Goal: Task Accomplishment & Management: Use online tool/utility

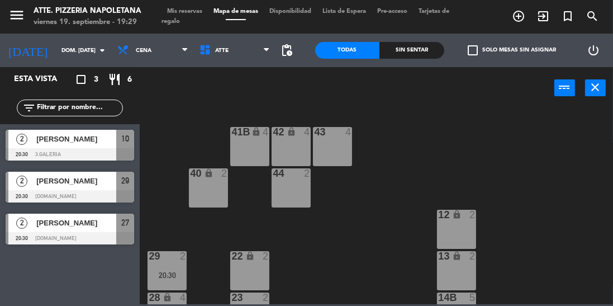
click at [74, 44] on input "dom. [DATE]" at bounding box center [97, 50] width 82 height 17
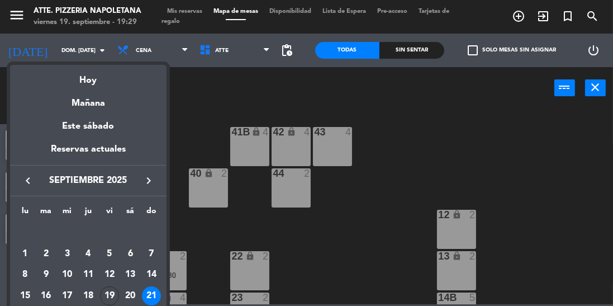
click at [89, 80] on div "Hoy" at bounding box center [88, 76] width 156 height 23
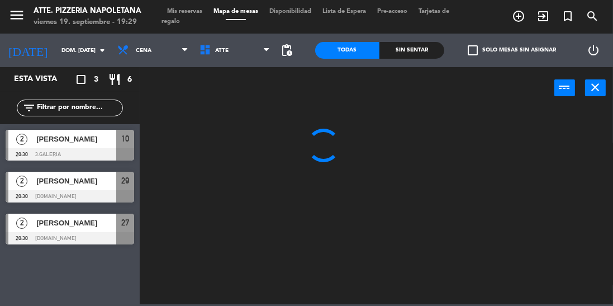
type input "vie. [DATE]"
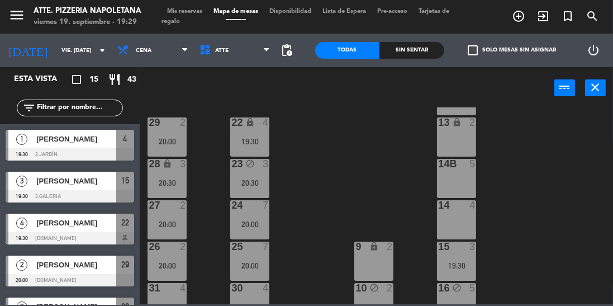
scroll to position [135, 0]
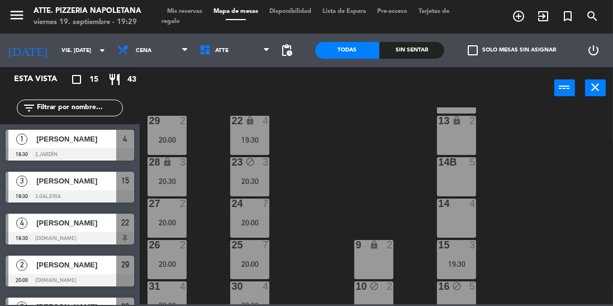
click at [387, 221] on div "43 block 4 42 lock 4 41B lock 4 44 block 2 40 lock 2 12 lock 2 13 lock 2 29 2 2…" at bounding box center [379, 205] width 467 height 197
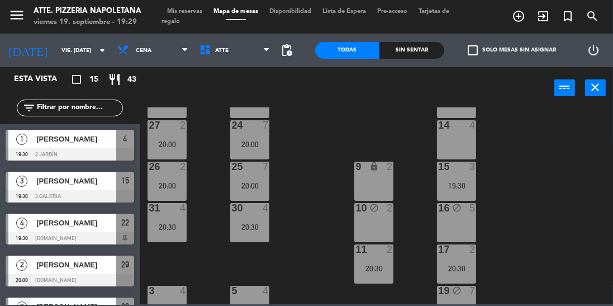
scroll to position [203, 0]
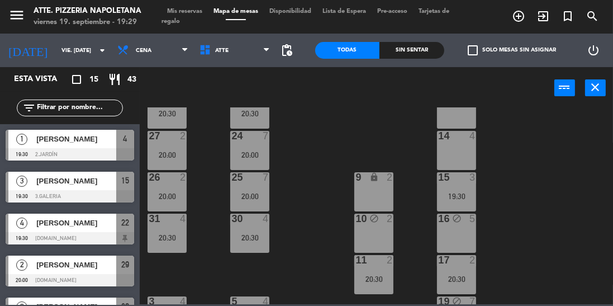
click at [377, 270] on div "11 2 20:30" at bounding box center [373, 274] width 39 height 39
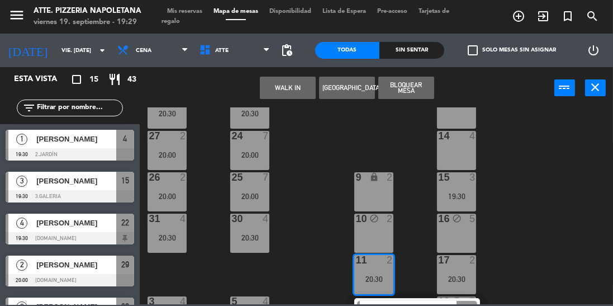
click at [471, 154] on div "14 4" at bounding box center [456, 150] width 39 height 39
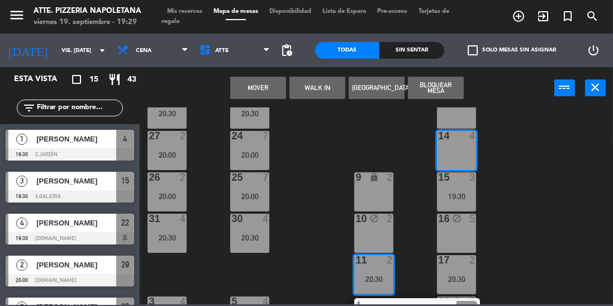
click at [265, 91] on button "Mover" at bounding box center [258, 88] width 56 height 22
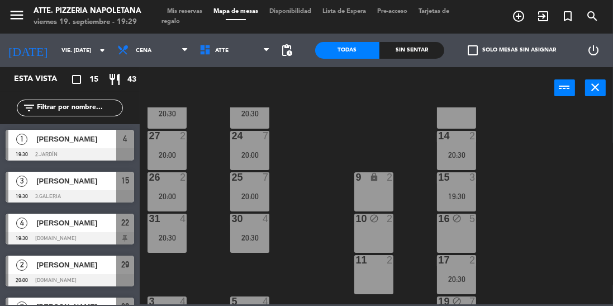
click at [460, 269] on div "17 2 20:30" at bounding box center [456, 274] width 39 height 39
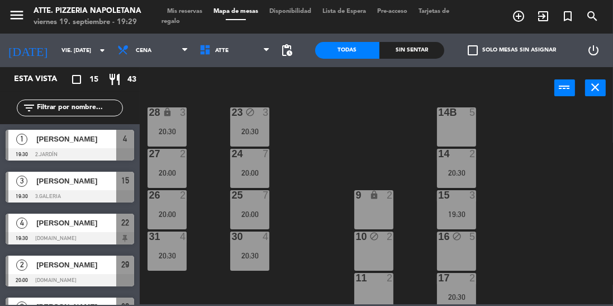
scroll to position [184, 0]
click at [76, 229] on div "[PERSON_NAME]" at bounding box center [75, 222] width 81 height 18
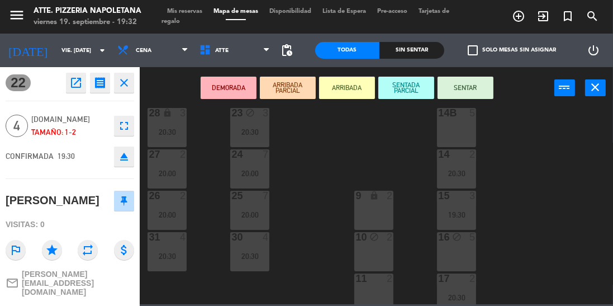
click at [478, 91] on button "SENTAR" at bounding box center [465, 88] width 56 height 22
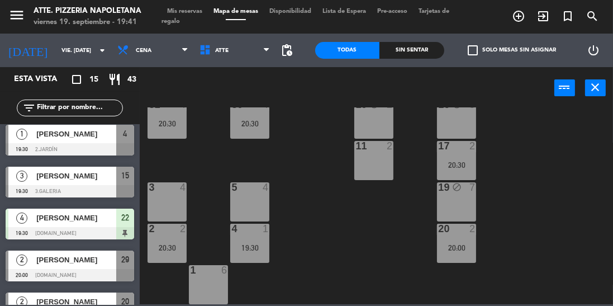
scroll to position [0, 0]
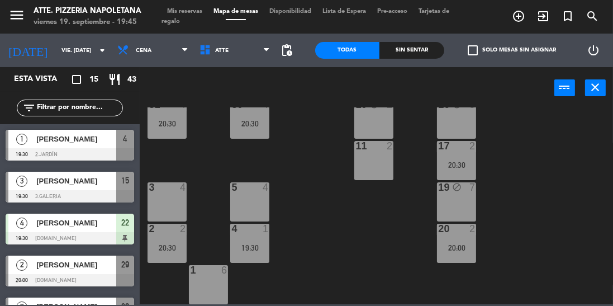
click at [64, 197] on div at bounding box center [70, 196] width 129 height 12
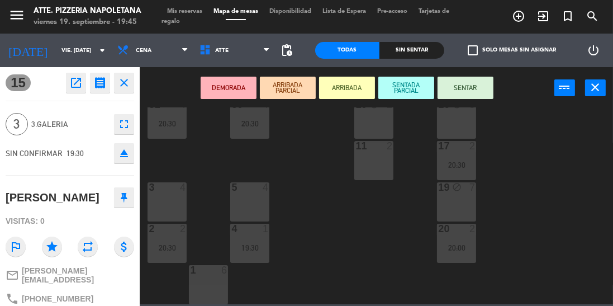
click at [445, 91] on button "SENTAR" at bounding box center [465, 88] width 56 height 22
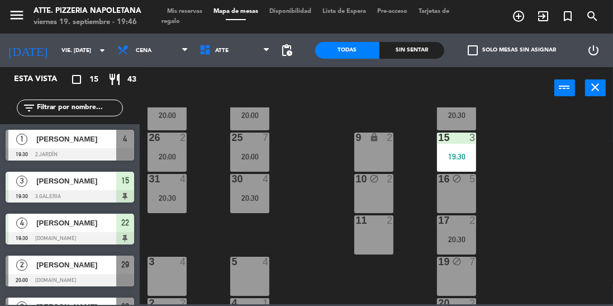
scroll to position [256, 0]
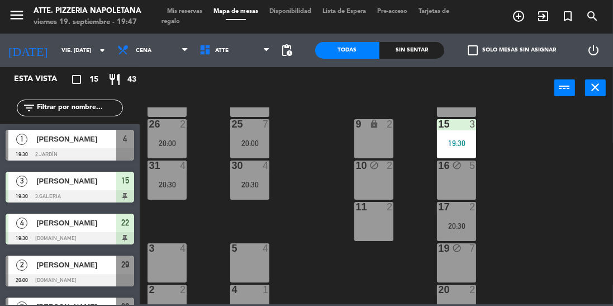
click at [53, 146] on div "[PERSON_NAME]" at bounding box center [75, 139] width 81 height 18
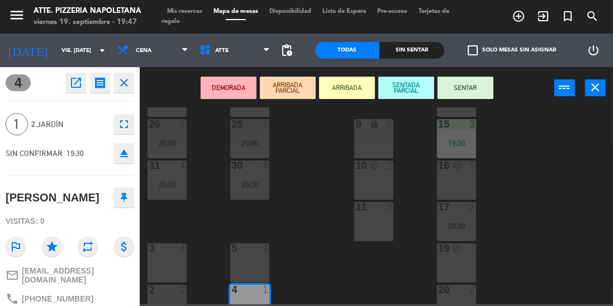
click at [485, 87] on button "SENTAR" at bounding box center [465, 88] width 56 height 22
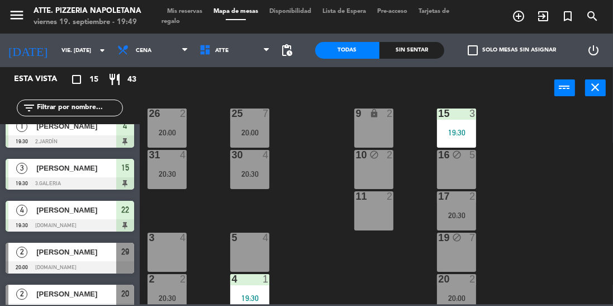
scroll to position [264, 0]
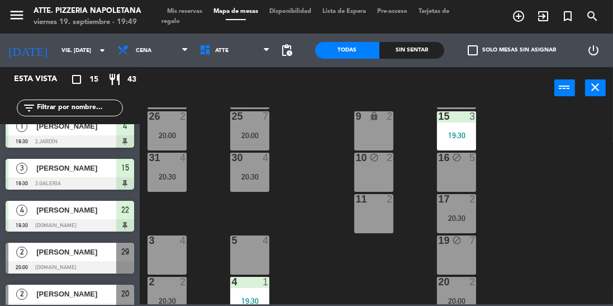
click at [246, 281] on div at bounding box center [250, 282] width 18 height 10
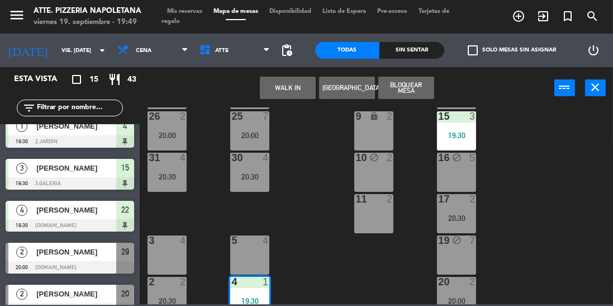
click at [164, 248] on div "3 4" at bounding box center [167, 254] width 39 height 39
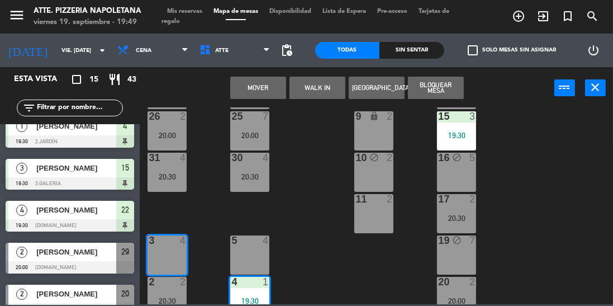
click at [250, 83] on button "Mover" at bounding box center [258, 88] width 56 height 22
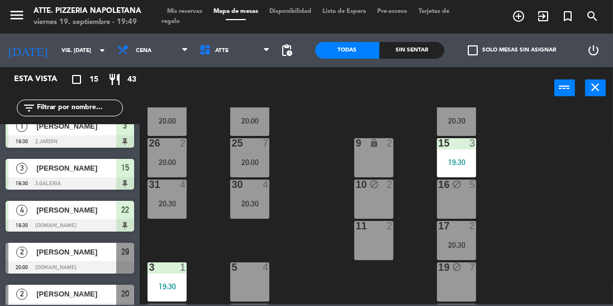
scroll to position [237, 0]
click at [158, 277] on div "3 1 19:30" at bounding box center [167, 280] width 39 height 39
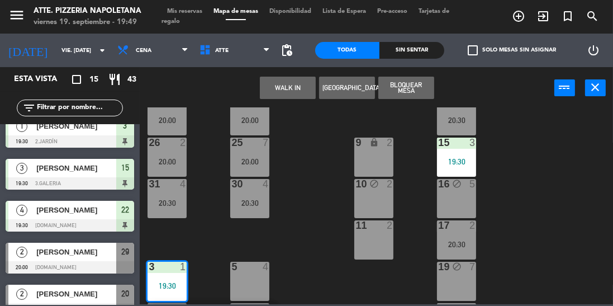
click at [238, 279] on div "5 4" at bounding box center [249, 280] width 39 height 39
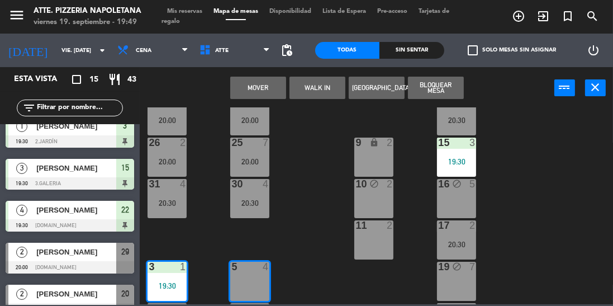
click at [260, 83] on button "Mover" at bounding box center [258, 88] width 56 height 22
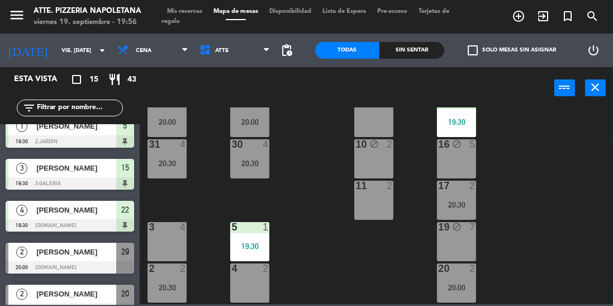
scroll to position [273, 0]
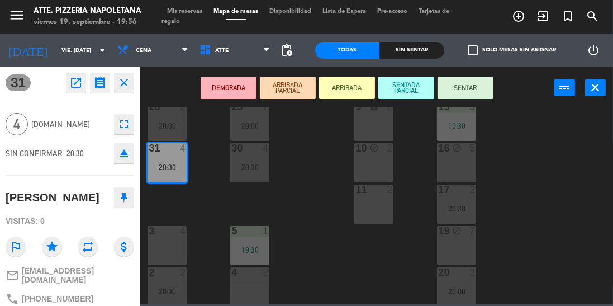
click at [208, 222] on div "43 block 4 42 lock 4 41B lock 4 44 block 2 40 lock 2 12 lock 2 13 lock 2 29 2 2…" at bounding box center [379, 205] width 467 height 197
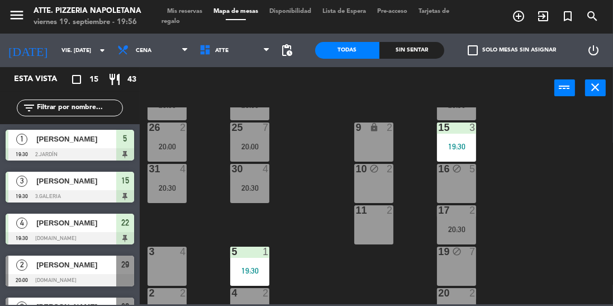
scroll to position [254, 0]
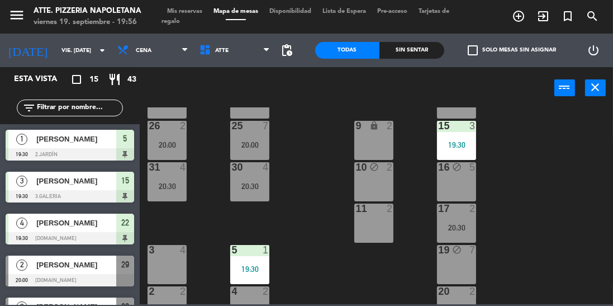
click at [460, 291] on div at bounding box center [457, 291] width 18 height 10
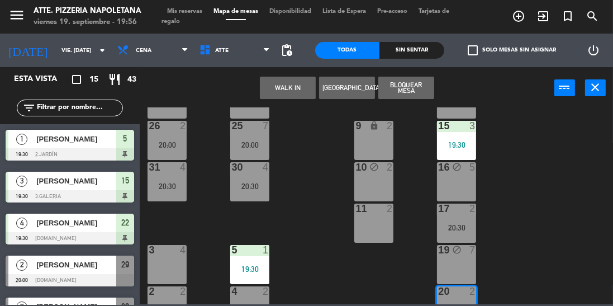
click at [446, 189] on div "16 block 5" at bounding box center [456, 181] width 39 height 39
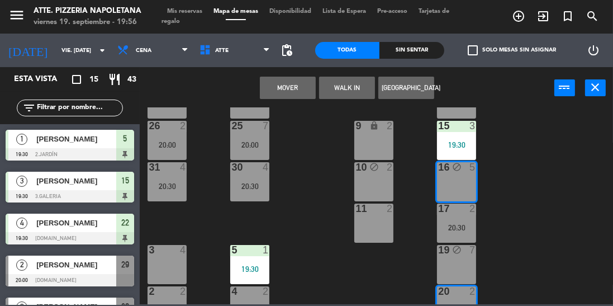
click at [277, 90] on button "Mover" at bounding box center [288, 88] width 56 height 22
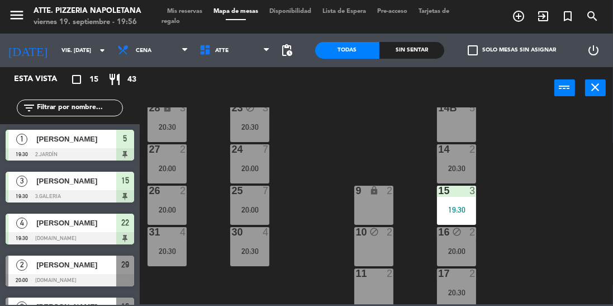
scroll to position [187, 0]
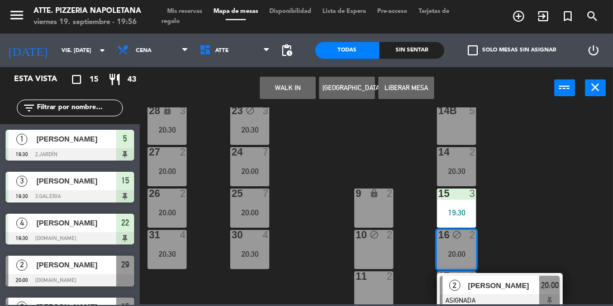
click at [507, 215] on div "43 block 4 42 lock 4 41B lock 4 44 block 2 40 lock 2 12 lock 2 13 lock 2 29 2 2…" at bounding box center [379, 205] width 467 height 197
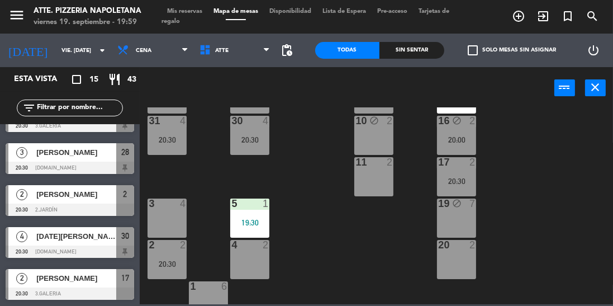
scroll to position [299, 0]
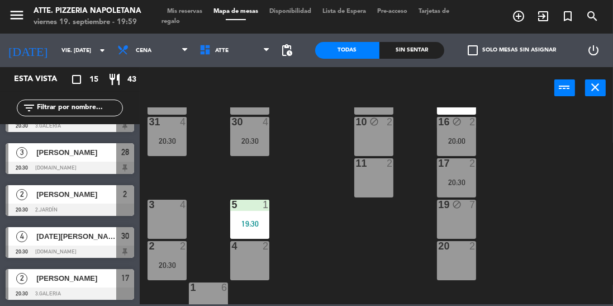
click at [170, 267] on div "20:30" at bounding box center [167, 265] width 39 height 8
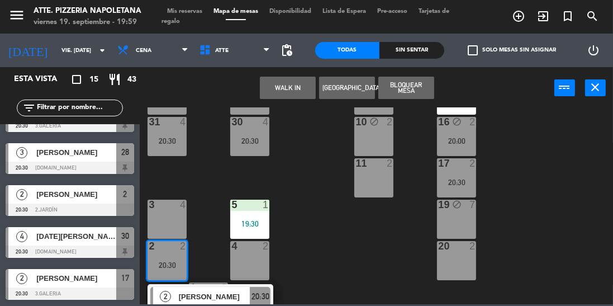
click at [171, 218] on div "3 4" at bounding box center [167, 218] width 39 height 39
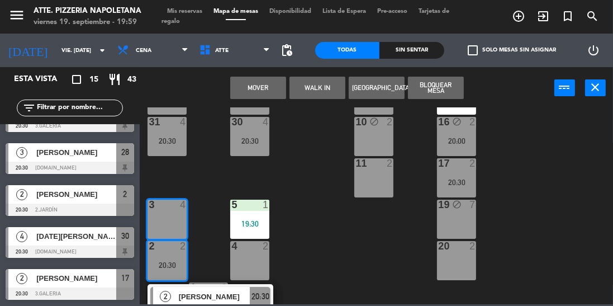
click at [242, 97] on button "Mover" at bounding box center [258, 88] width 56 height 22
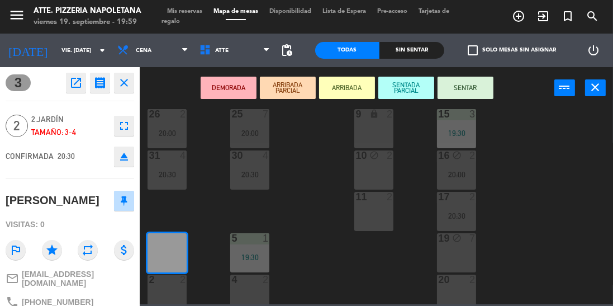
scroll to position [276, 0]
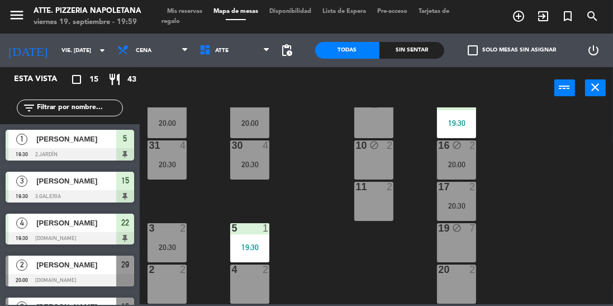
click at [216, 263] on div "43 block 4 42 lock 4 41B lock 4 44 block 2 40 lock 2 12 lock 2 13 lock 2 29 2 2…" at bounding box center [379, 205] width 467 height 197
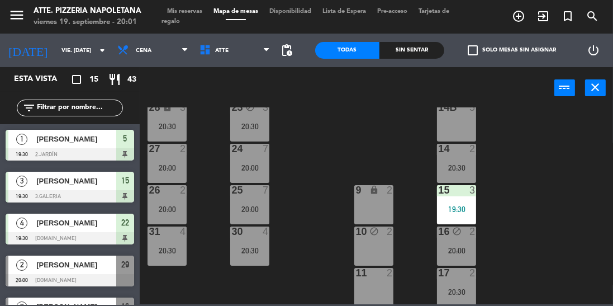
scroll to position [192, 0]
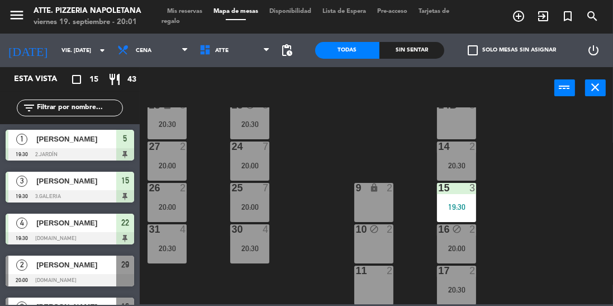
click at [460, 280] on div "17 2 20:30" at bounding box center [456, 284] width 39 height 39
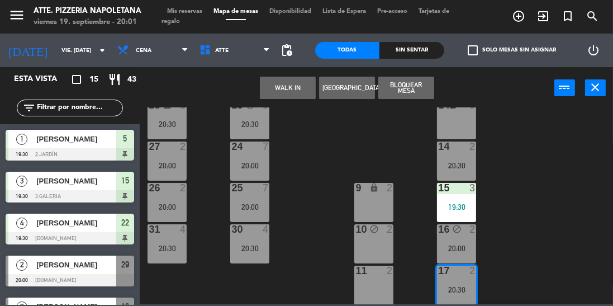
click at [458, 121] on div "14B 5" at bounding box center [456, 119] width 39 height 39
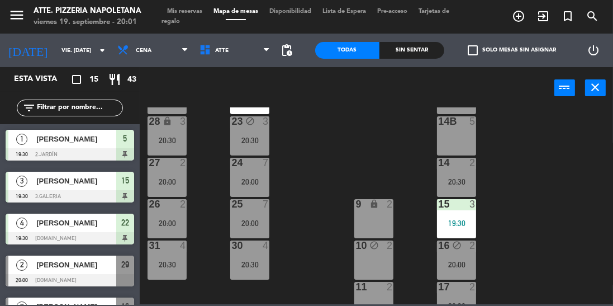
scroll to position [178, 0]
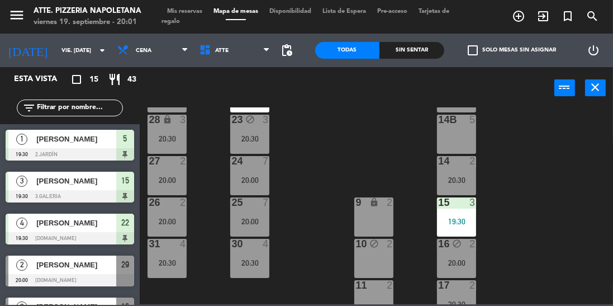
click at [466, 287] on div "2" at bounding box center [475, 285] width 18 height 10
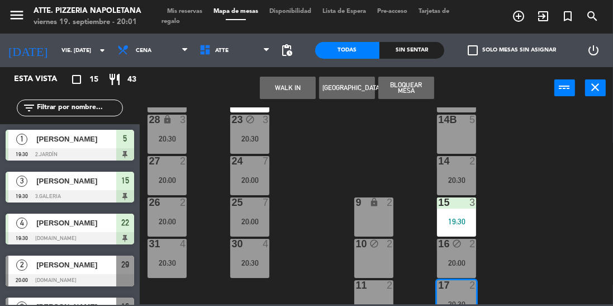
click at [465, 142] on div "14B 5" at bounding box center [456, 134] width 39 height 39
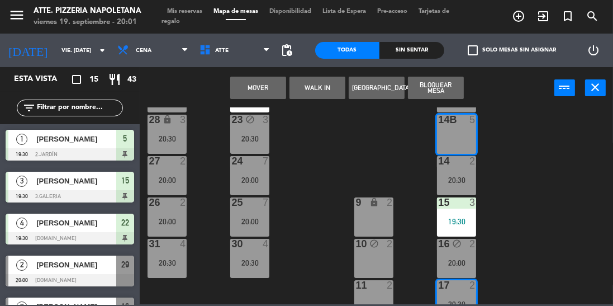
click at [269, 92] on button "Mover" at bounding box center [258, 88] width 56 height 22
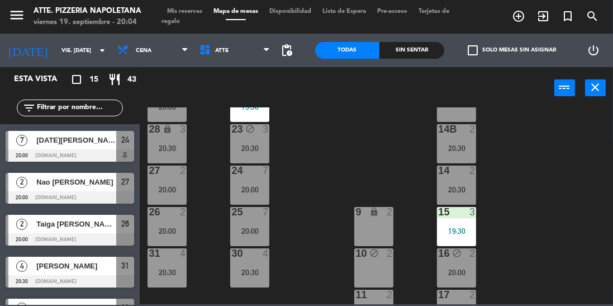
scroll to position [209, 0]
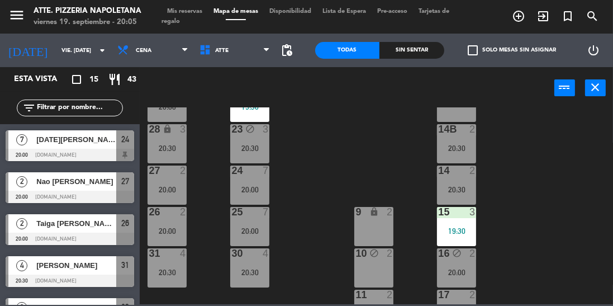
click at [59, 227] on span "Taiga [PERSON_NAME]" at bounding box center [76, 223] width 80 height 12
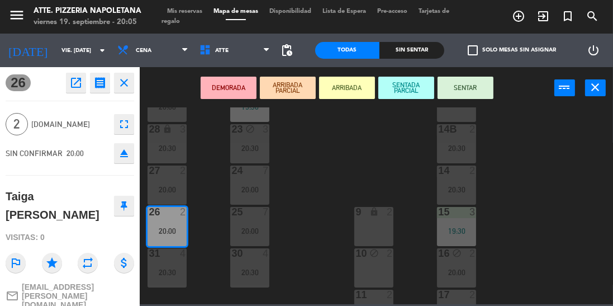
click at [302, 222] on div "43 block 4 42 lock 4 41B lock 4 44 block 2 40 lock 2 12 lock 2 13 lock 2 29 2 2…" at bounding box center [379, 205] width 467 height 197
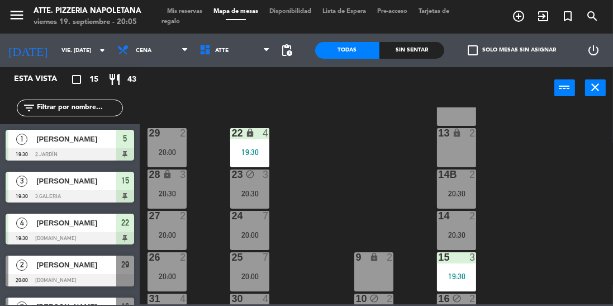
scroll to position [127, 0]
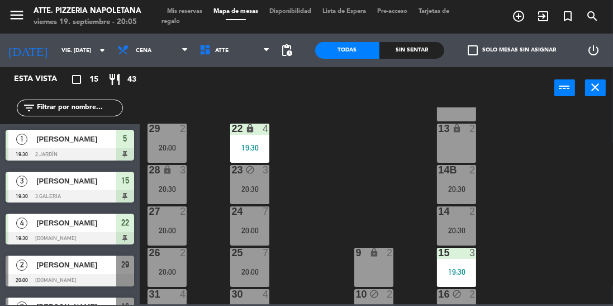
click at [169, 266] on div "26 2 20:00" at bounding box center [167, 267] width 39 height 39
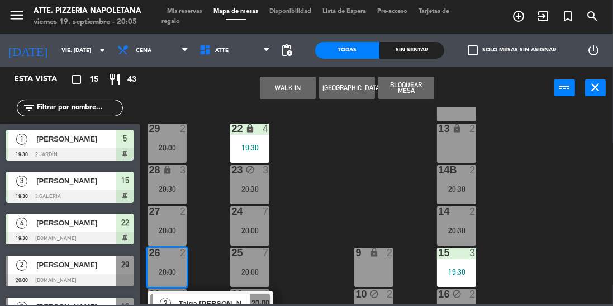
click at [88, 275] on div at bounding box center [70, 280] width 129 height 12
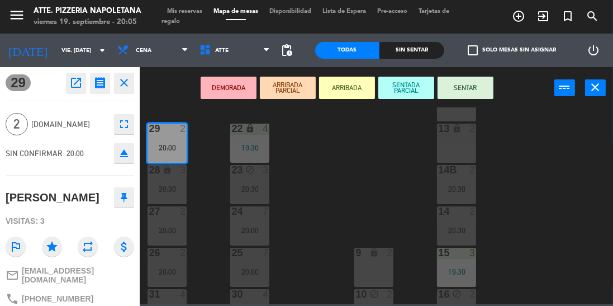
click at [336, 211] on div "43 block 4 42 lock 4 41B lock 4 44 block 2 40 lock 2 12 lock 2 13 lock 2 29 2 2…" at bounding box center [379, 205] width 467 height 197
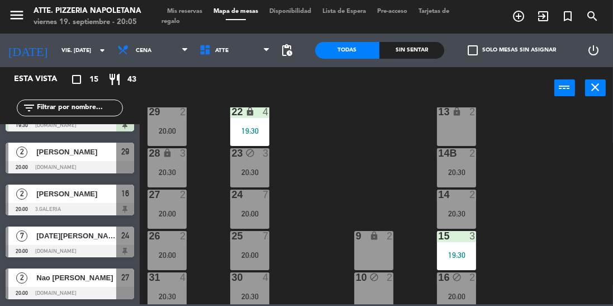
scroll to position [149, 0]
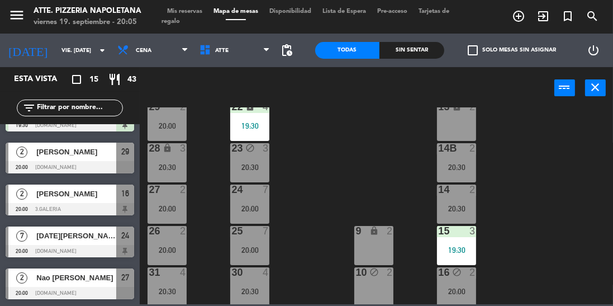
click at [161, 122] on div "20:00" at bounding box center [167, 126] width 39 height 8
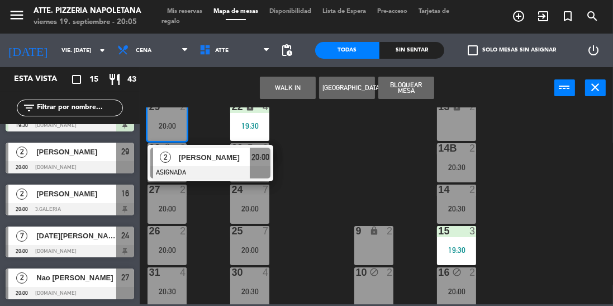
click at [384, 245] on div "9 lock 2" at bounding box center [373, 245] width 39 height 39
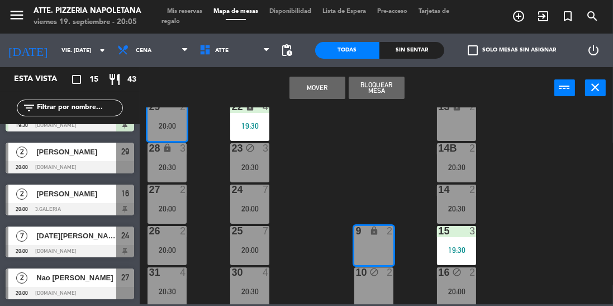
click at [311, 90] on button "Mover" at bounding box center [317, 88] width 56 height 22
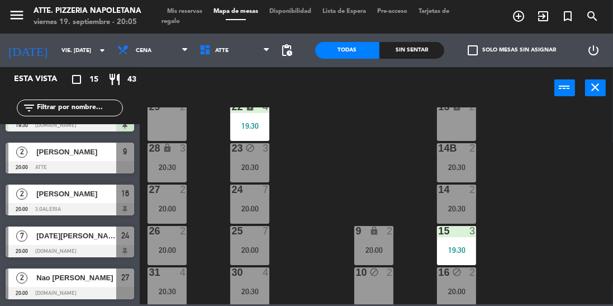
click at [175, 241] on div "26 2 20:00" at bounding box center [167, 245] width 39 height 39
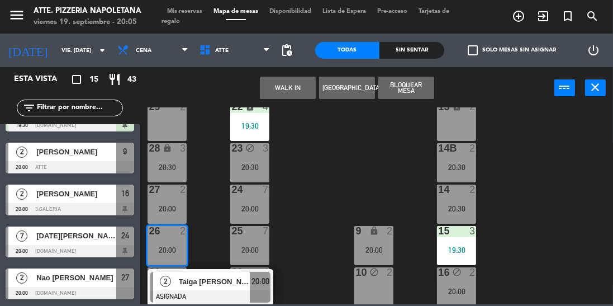
click at [164, 135] on div "29 2" at bounding box center [167, 121] width 39 height 39
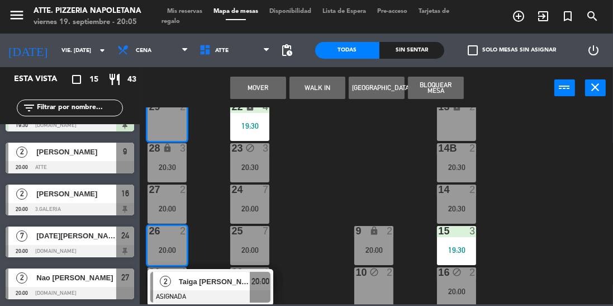
click at [267, 84] on button "Mover" at bounding box center [258, 88] width 56 height 22
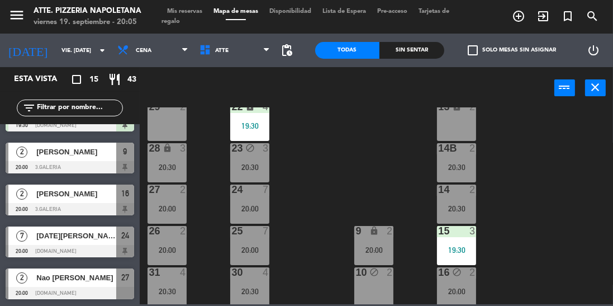
click at [353, 236] on div "9" at bounding box center [355, 231] width 18 height 11
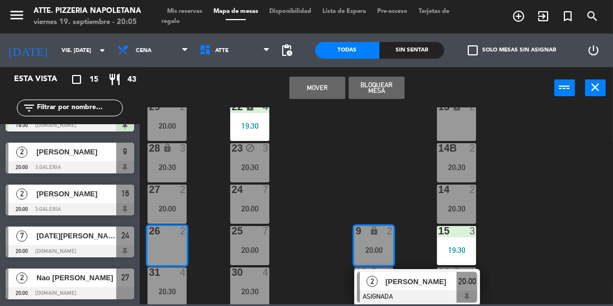
click at [326, 80] on button "Mover" at bounding box center [317, 88] width 56 height 22
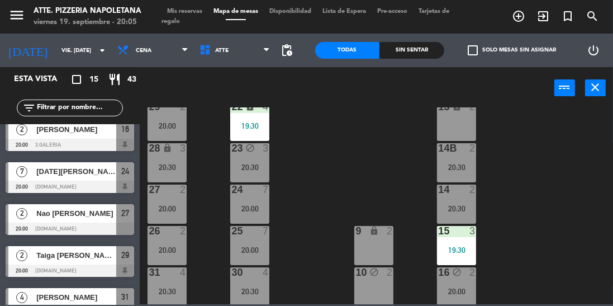
scroll to position [178, 0]
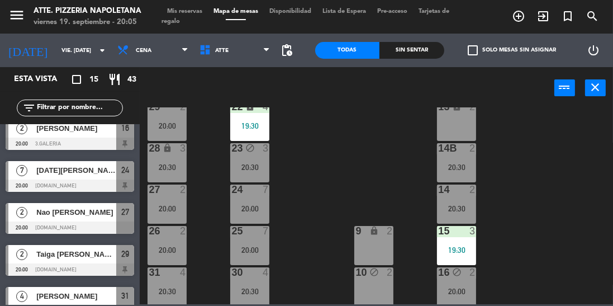
click at [82, 263] on div at bounding box center [70, 269] width 129 height 12
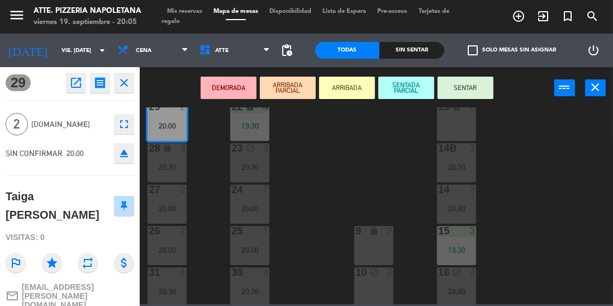
click at [463, 79] on button "SENTAR" at bounding box center [465, 88] width 56 height 22
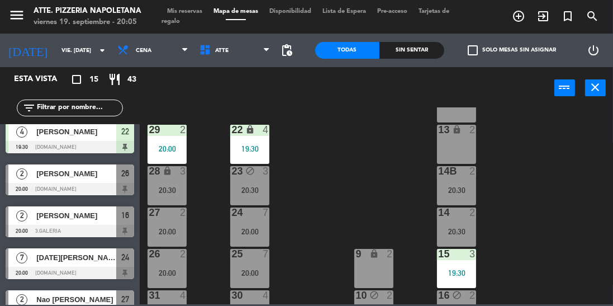
scroll to position [104, 0]
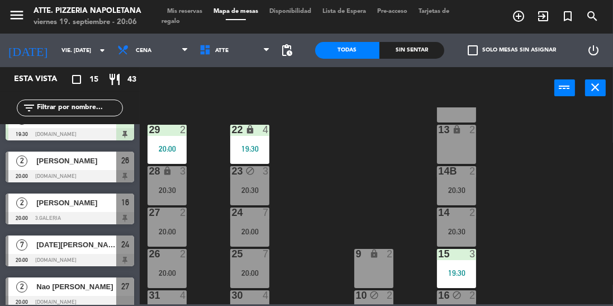
click at [0, 69] on div "Esta vista crop_square 15 restaurant 43" at bounding box center [70, 79] width 140 height 25
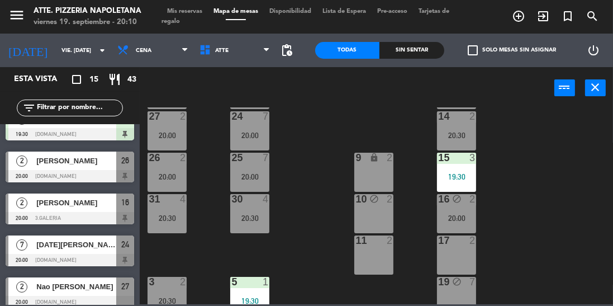
scroll to position [223, 0]
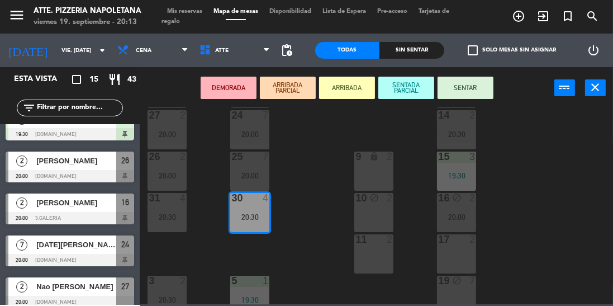
click at [310, 200] on div "43 block 4 42 lock 4 41B lock 4 44 block 2 40 lock 2 12 lock 2 13 lock 2 29 2 2…" at bounding box center [379, 205] width 467 height 197
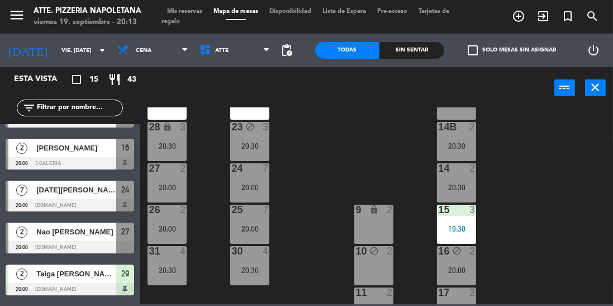
scroll to position [153, 0]
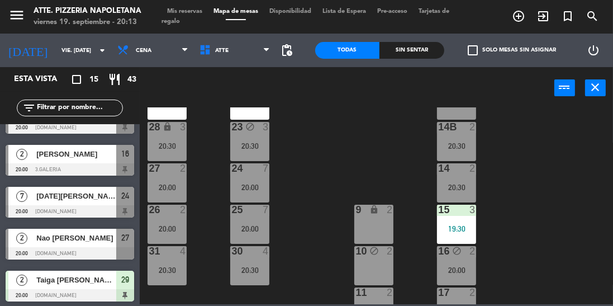
click at [45, 196] on span "[DATE][PERSON_NAME]" at bounding box center [76, 196] width 80 height 12
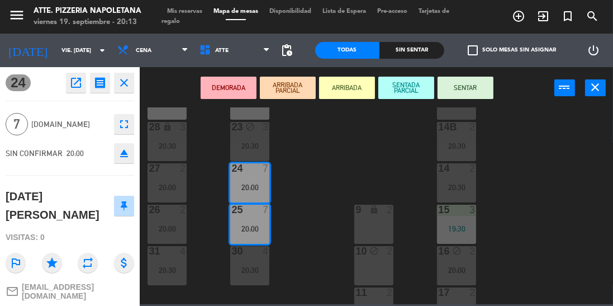
click at [465, 89] on button "SENTAR" at bounding box center [465, 88] width 56 height 22
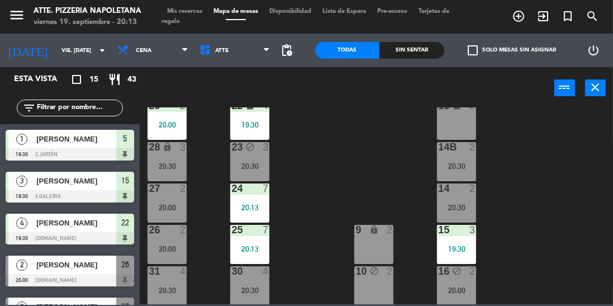
scroll to position [72, 0]
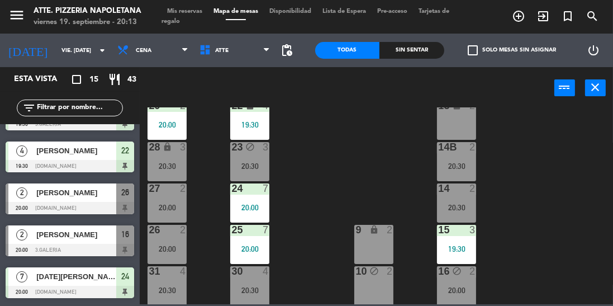
click at [43, 203] on div at bounding box center [70, 208] width 129 height 12
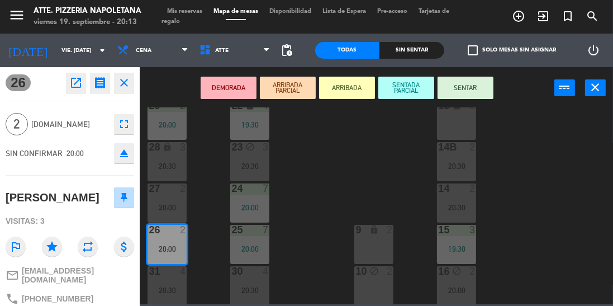
click at [464, 81] on button "SENTAR" at bounding box center [465, 88] width 56 height 22
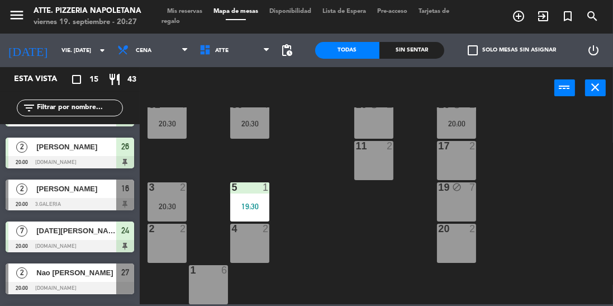
scroll to position [164, 0]
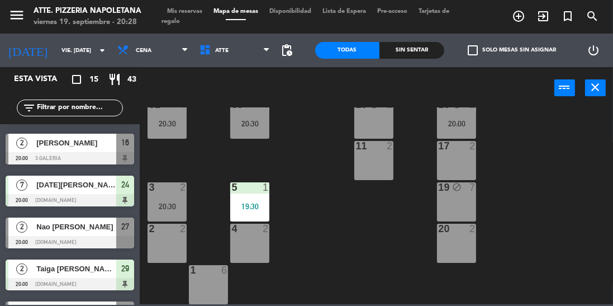
click at [185, 12] on span "Mis reservas" at bounding box center [184, 11] width 46 height 6
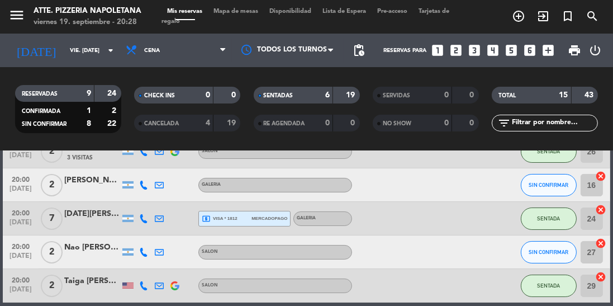
scroll to position [184, 0]
click at [80, 184] on div "[PERSON_NAME]" at bounding box center [92, 180] width 56 height 13
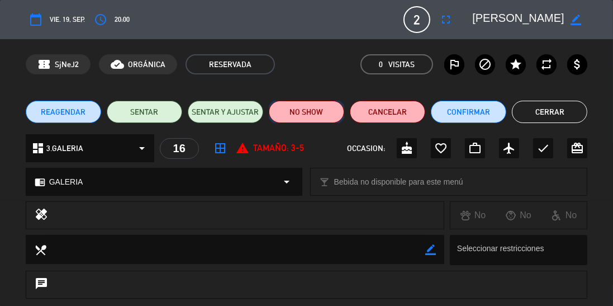
click at [311, 115] on button "NO SHOW" at bounding box center [306, 112] width 75 height 22
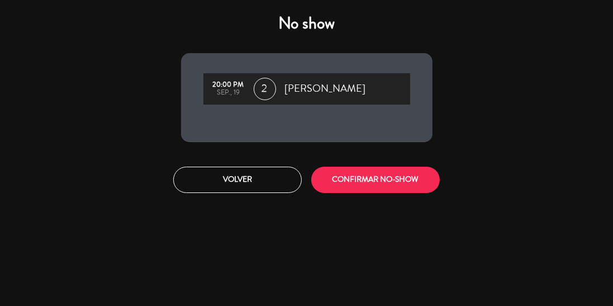
click at [313, 112] on div "20:00 PM sep., 19 2 [PERSON_NAME]" at bounding box center [306, 97] width 251 height 89
click at [385, 177] on button "CONFIRMAR NO-SHOW" at bounding box center [375, 179] width 129 height 26
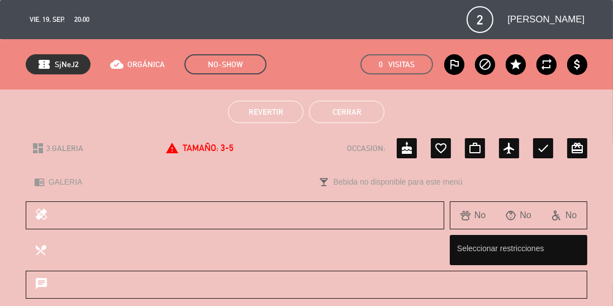
click at [359, 118] on button "Cerrar" at bounding box center [346, 112] width 75 height 22
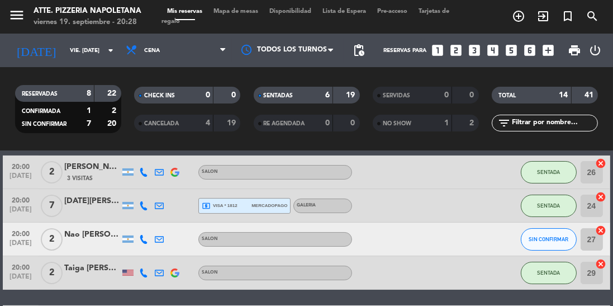
scroll to position [166, 0]
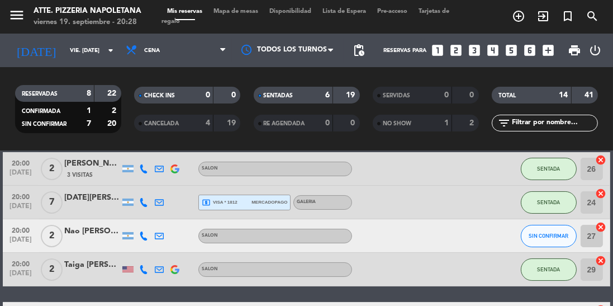
click at [77, 238] on div at bounding box center [92, 241] width 56 height 9
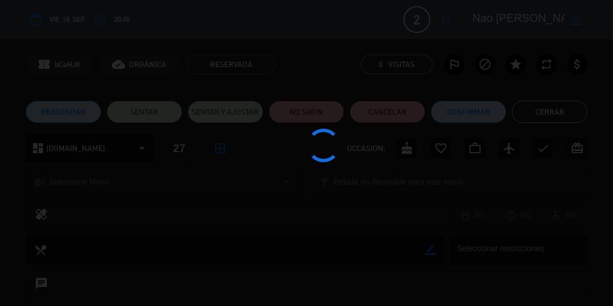
click at [319, 106] on button "NO SHOW" at bounding box center [306, 112] width 75 height 22
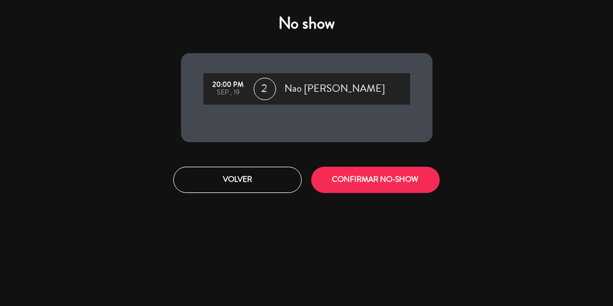
click at [318, 112] on div "20:00 PM sep., 19 2 Nao [PERSON_NAME]" at bounding box center [306, 97] width 251 height 89
click at [358, 182] on button "CONFIRMAR NO-SHOW" at bounding box center [375, 179] width 129 height 26
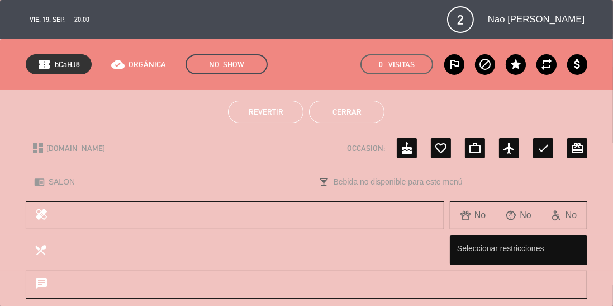
click at [353, 114] on button "Cerrar" at bounding box center [346, 112] width 75 height 22
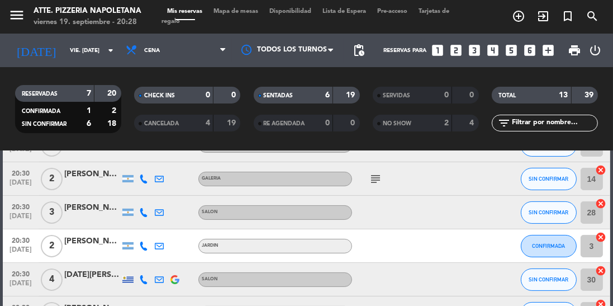
scroll to position [365, 0]
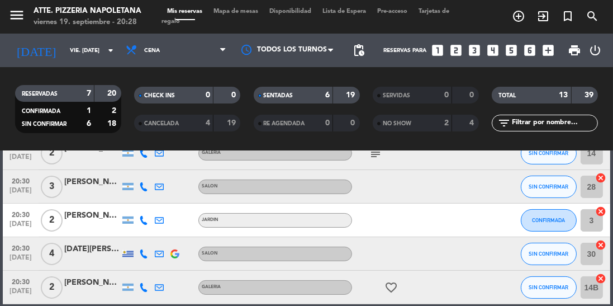
click at [236, 10] on span "Mapa de mesas" at bounding box center [236, 11] width 56 height 6
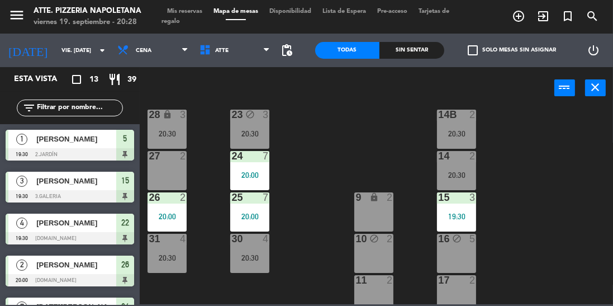
scroll to position [184, 0]
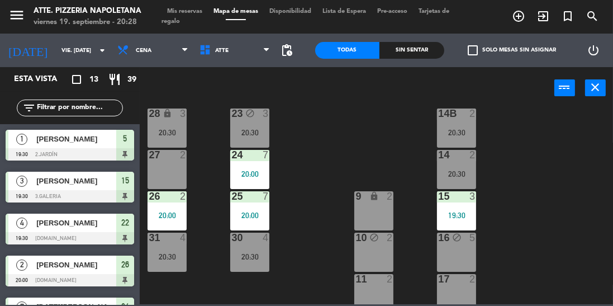
click at [474, 132] on div "20:30" at bounding box center [456, 133] width 39 height 8
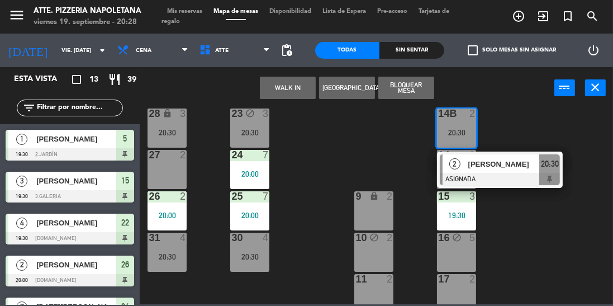
click at [458, 286] on div "17 2" at bounding box center [456, 293] width 39 height 39
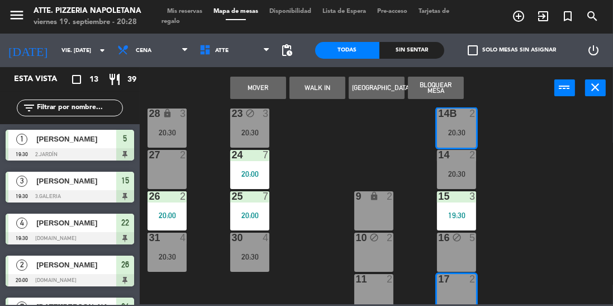
click at [264, 93] on button "Mover" at bounding box center [258, 88] width 56 height 22
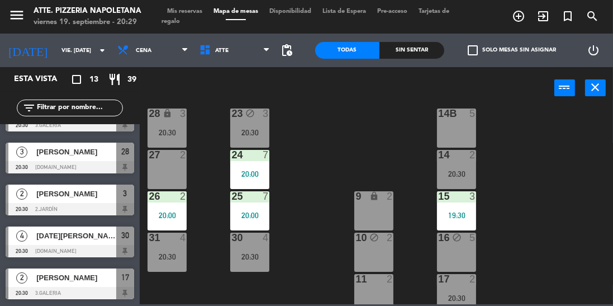
scroll to position [364, 0]
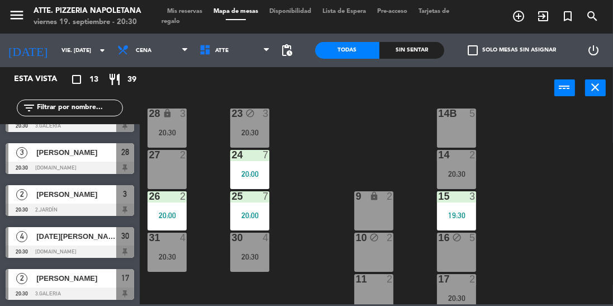
click at [57, 246] on div at bounding box center [70, 251] width 129 height 12
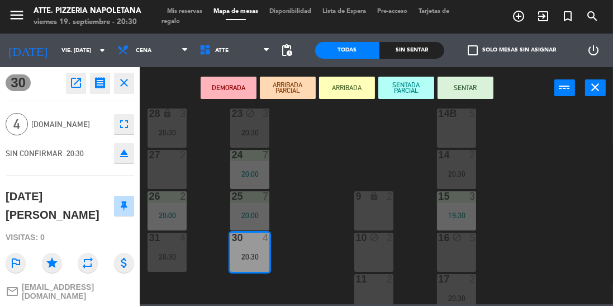
click at [474, 94] on button "SENTAR" at bounding box center [465, 88] width 56 height 22
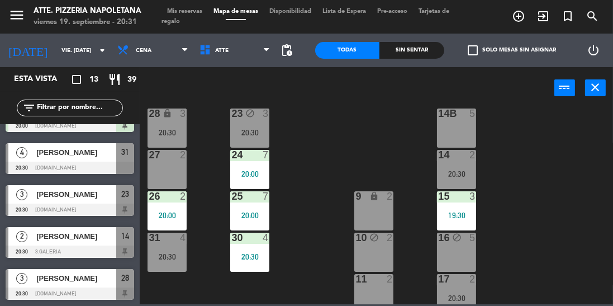
scroll to position [224, 0]
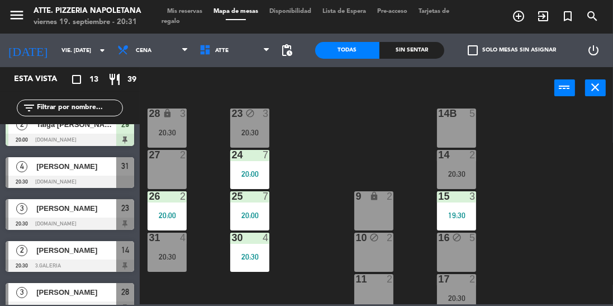
click at [7, 245] on div at bounding box center [7, 256] width 3 height 31
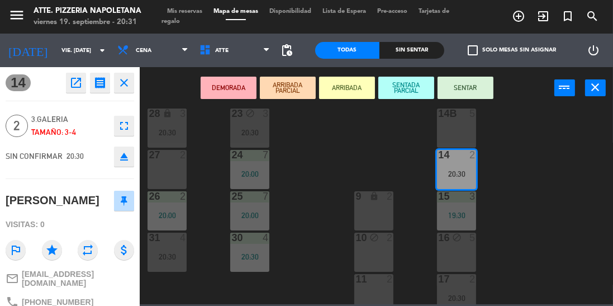
click at [121, 83] on icon "close" at bounding box center [123, 82] width 13 height 13
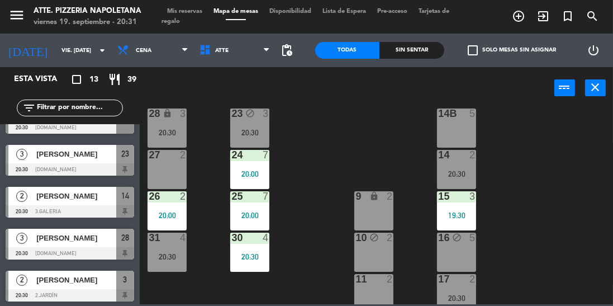
scroll to position [278, 0]
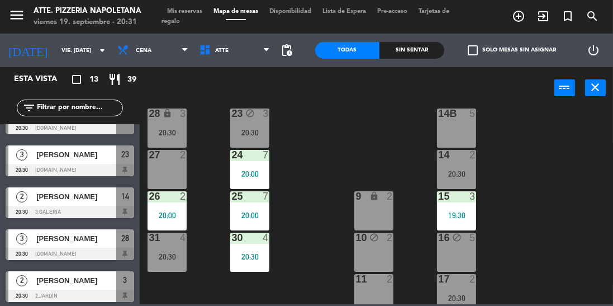
click at [173, 253] on div "20:30" at bounding box center [167, 257] width 39 height 8
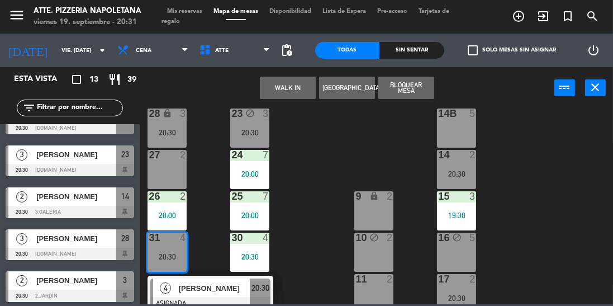
click at [178, 159] on div "2" at bounding box center [186, 155] width 18 height 10
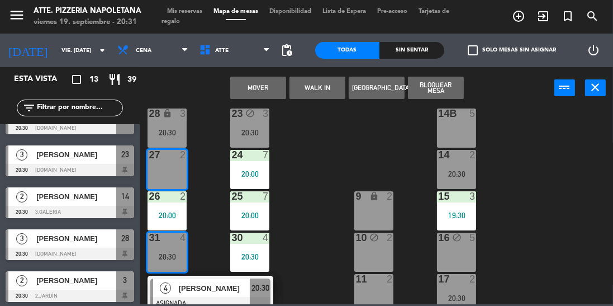
click at [260, 84] on button "Mover" at bounding box center [258, 88] width 56 height 22
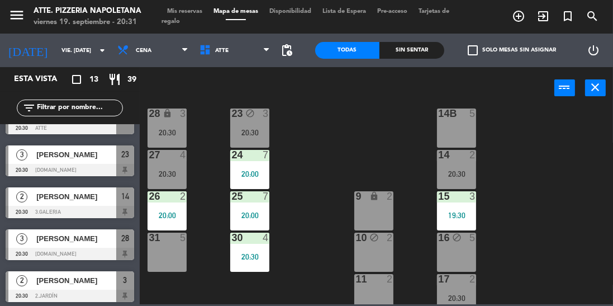
click at [251, 259] on div "20:30" at bounding box center [249, 257] width 39 height 8
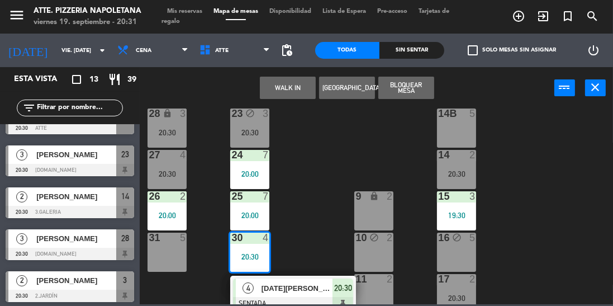
click at [166, 245] on div "31 5" at bounding box center [167, 251] width 39 height 39
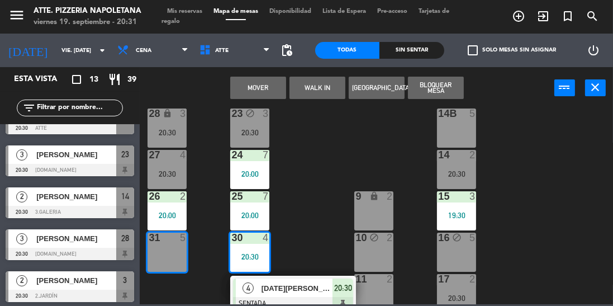
click at [271, 86] on button "Mover" at bounding box center [258, 88] width 56 height 22
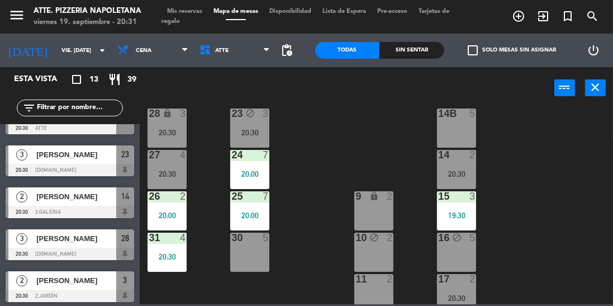
click at [163, 168] on div "27 4 20:30" at bounding box center [167, 169] width 39 height 39
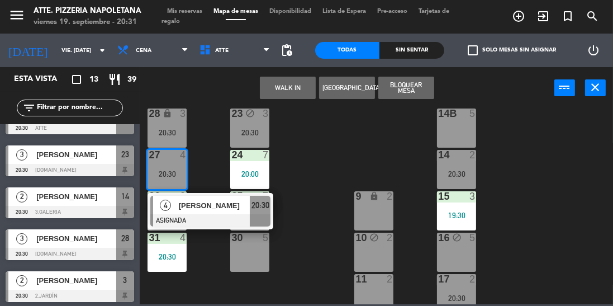
click at [231, 256] on div "30 5" at bounding box center [249, 251] width 39 height 39
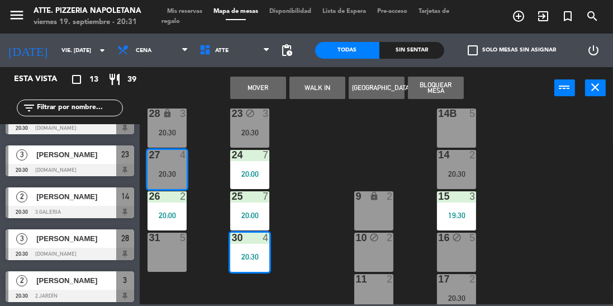
click at [256, 92] on button "Mover" at bounding box center [258, 88] width 56 height 22
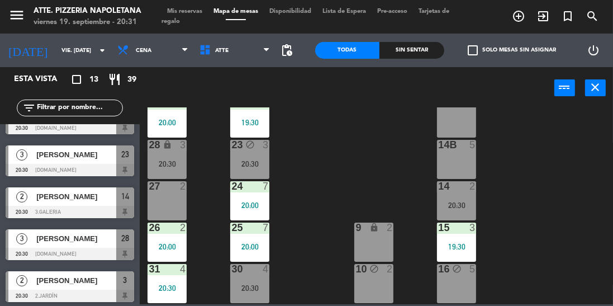
scroll to position [148, 0]
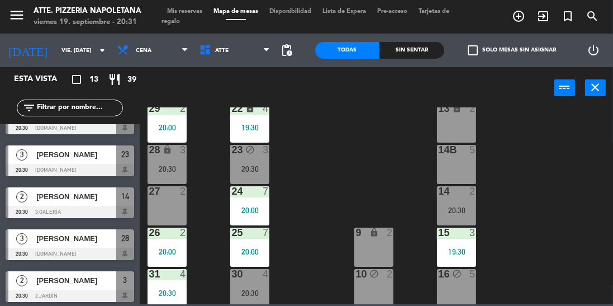
click at [247, 165] on div "20:30" at bounding box center [249, 169] width 39 height 8
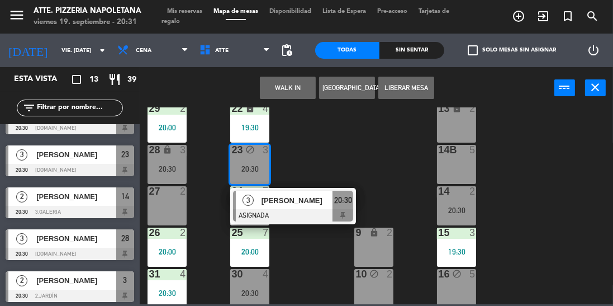
click at [173, 204] on div "27 2" at bounding box center [167, 205] width 39 height 39
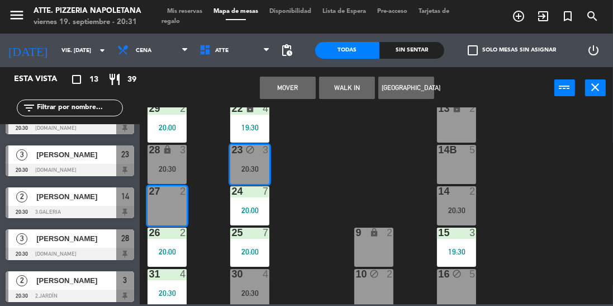
click at [177, 202] on div "27 2" at bounding box center [167, 205] width 39 height 39
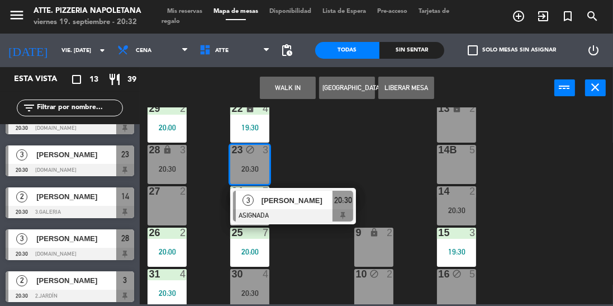
click at [321, 144] on div "43 block 4 42 lock 4 41B lock 4 44 block 2 40 lock 2 12 lock 2 13 lock 2 29 2 2…" at bounding box center [379, 205] width 467 height 197
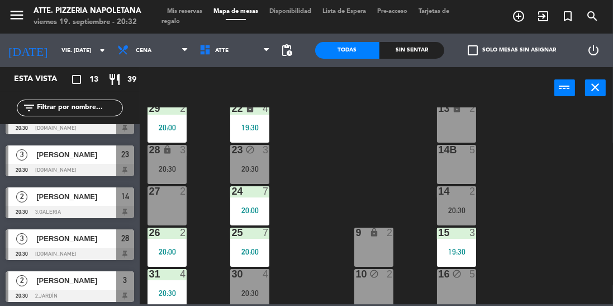
click at [64, 168] on div at bounding box center [70, 170] width 129 height 12
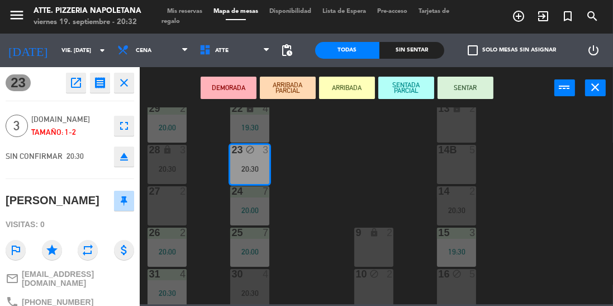
click at [475, 98] on button "SENTAR" at bounding box center [465, 88] width 56 height 22
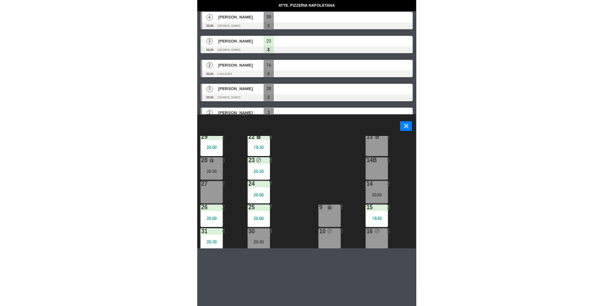
scroll to position [364, 0]
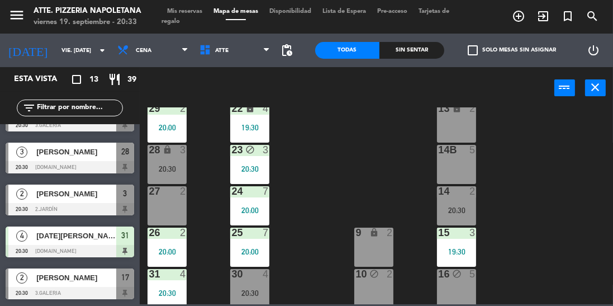
click at [46, 162] on div at bounding box center [70, 167] width 129 height 12
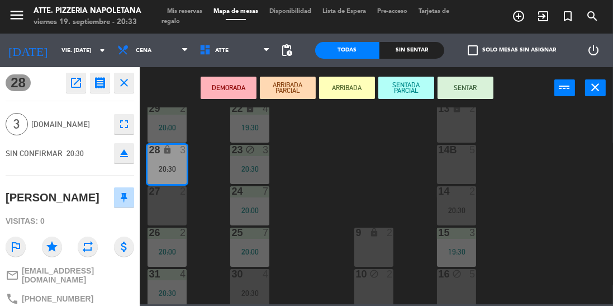
click at [455, 77] on button "SENTAR" at bounding box center [465, 88] width 56 height 22
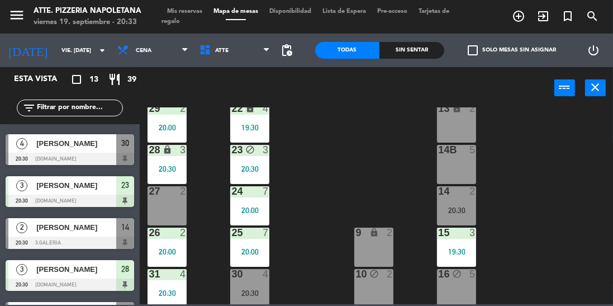
scroll to position [250, 0]
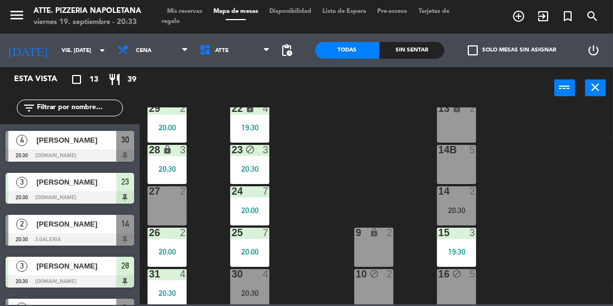
click at [253, 155] on div "23 block 3" at bounding box center [249, 150] width 39 height 11
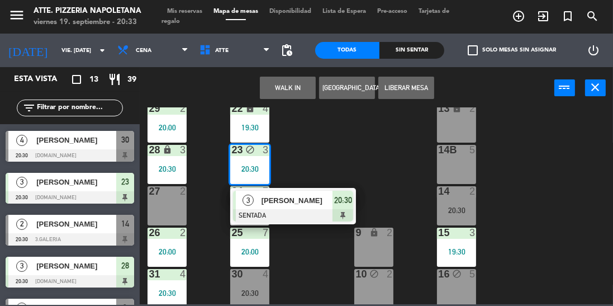
click at [176, 162] on div "28 lock 3 20:30" at bounding box center [167, 164] width 39 height 39
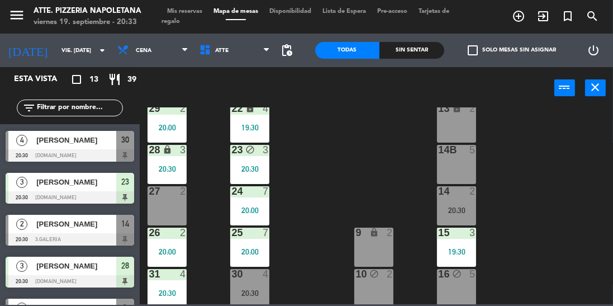
click at [317, 163] on div "43 block 4 42 lock 4 41B lock 4 44 block 2 40 lock 2 12 lock 2 13 lock 2 29 2 2…" at bounding box center [379, 205] width 467 height 197
click at [173, 174] on div "28 lock 3 20:30" at bounding box center [167, 164] width 39 height 39
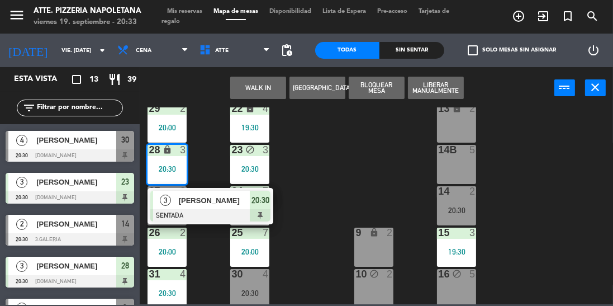
click at [320, 190] on div "43 block 4 42 lock 4 41B lock 4 44 block 2 40 lock 2 12 lock 2 13 lock 2 29 2 2…" at bounding box center [379, 205] width 467 height 197
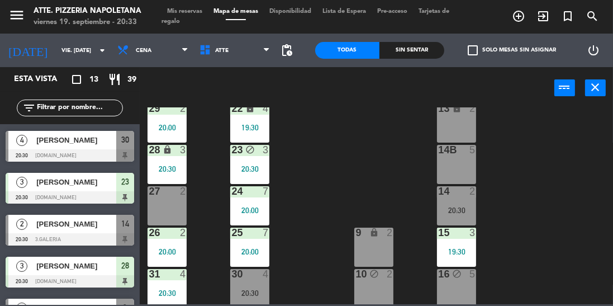
click at [253, 155] on div "23 block 3" at bounding box center [249, 150] width 39 height 11
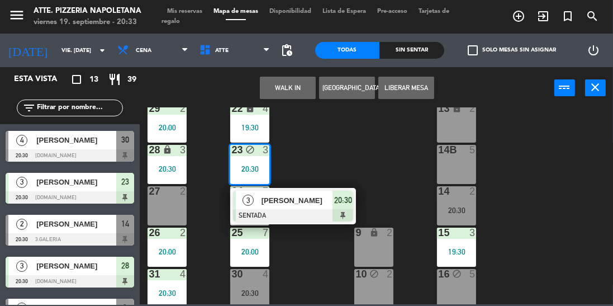
click at [312, 148] on div "43 block 4 42 lock 4 41B lock 4 44 block 2 40 lock 2 12 lock 2 13 lock 2 29 2 2…" at bounding box center [379, 205] width 467 height 197
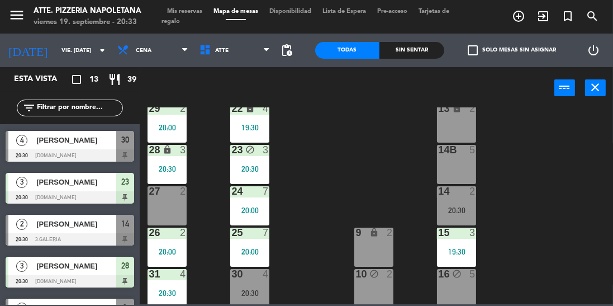
click at [254, 131] on div "19:30" at bounding box center [249, 127] width 39 height 8
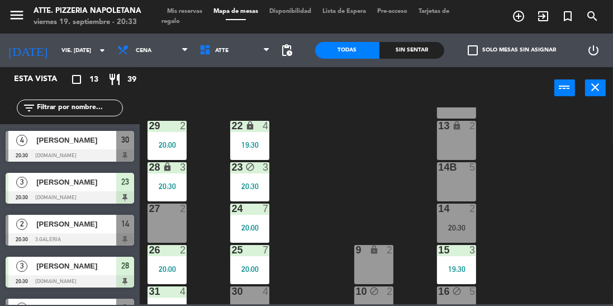
scroll to position [123, 0]
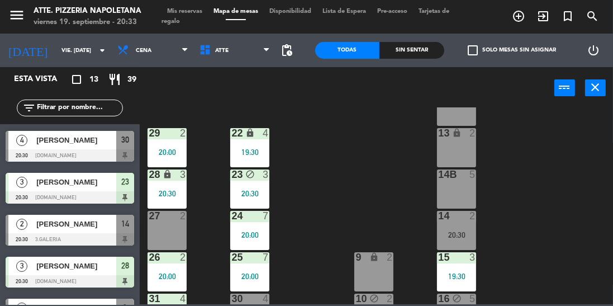
click at [263, 156] on div "22 lock 4 19:30" at bounding box center [249, 147] width 39 height 39
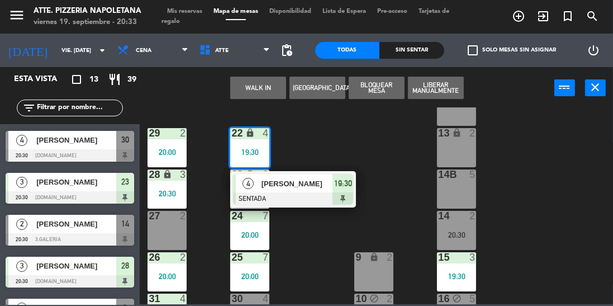
click at [414, 194] on div "43 block 4 42 lock 4 41B lock 4 44 block 2 40 lock 2 12 lock 2 13 lock 2 29 2 2…" at bounding box center [379, 205] width 467 height 197
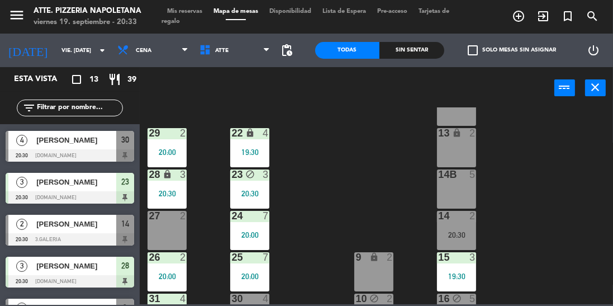
click at [251, 185] on div "23 block 3 20:30" at bounding box center [249, 188] width 39 height 39
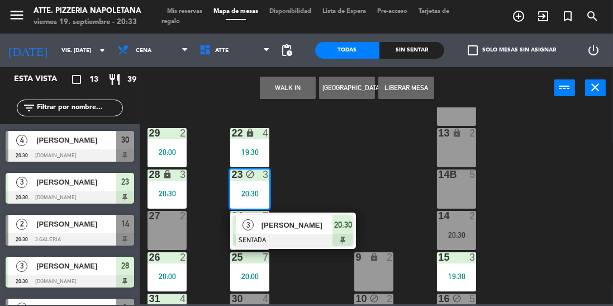
click at [322, 179] on div "43 block 4 42 lock 4 41B lock 4 44 block 2 40 lock 2 12 lock 2 13 lock 2 29 2 2…" at bounding box center [379, 205] width 467 height 197
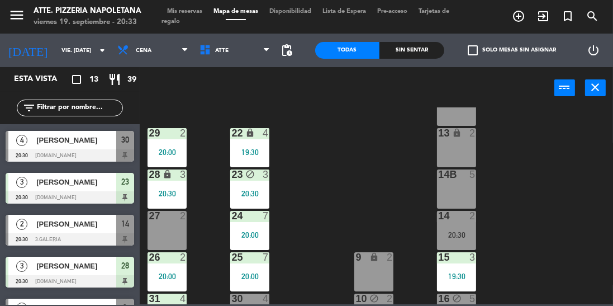
click at [250, 187] on div "23 block 3 20:30" at bounding box center [249, 188] width 39 height 39
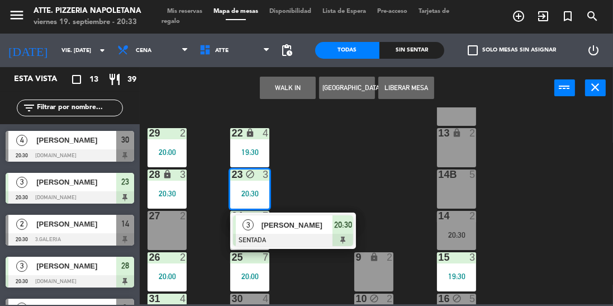
click at [164, 233] on div "27 2" at bounding box center [167, 230] width 39 height 39
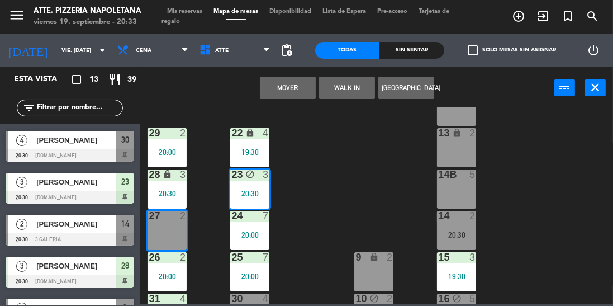
click at [286, 87] on button "Mover" at bounding box center [288, 88] width 56 height 22
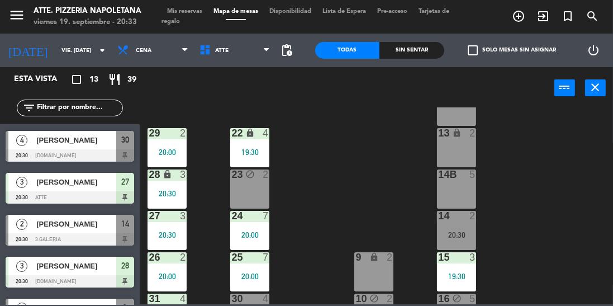
click at [172, 185] on div "28 lock 3 20:30" at bounding box center [167, 188] width 39 height 39
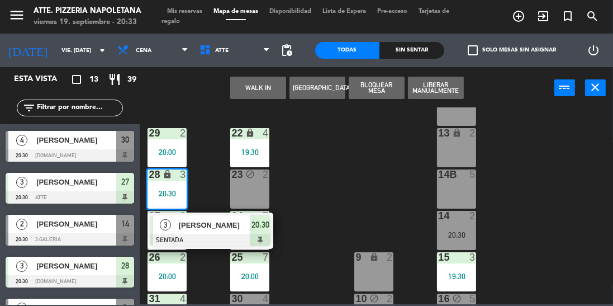
click at [256, 190] on div "23 block 2" at bounding box center [249, 188] width 39 height 39
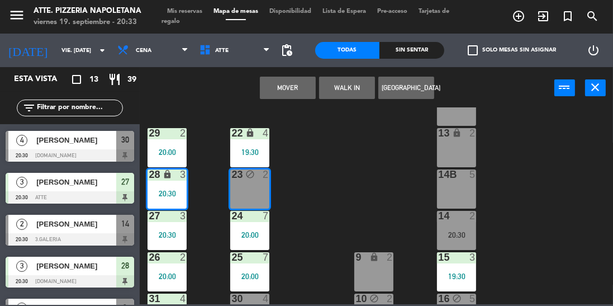
click at [282, 88] on button "Mover" at bounding box center [288, 88] width 56 height 22
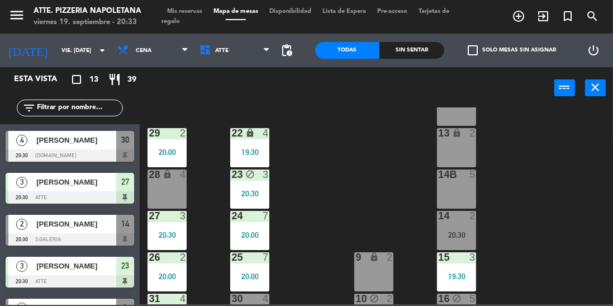
click at [170, 234] on div "20:30" at bounding box center [167, 235] width 39 height 8
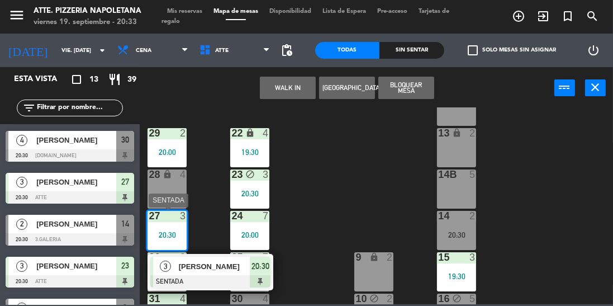
click at [178, 180] on div "28 lock 4" at bounding box center [167, 188] width 39 height 39
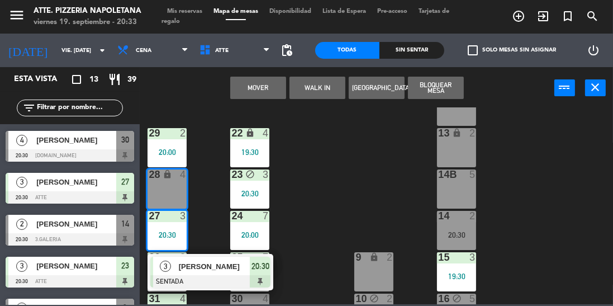
click at [269, 97] on button "Mover" at bounding box center [258, 88] width 56 height 22
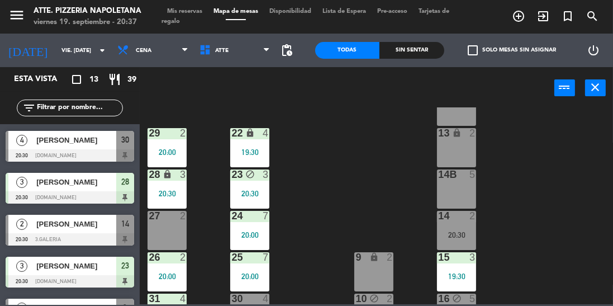
click at [46, 230] on div "[PERSON_NAME]" at bounding box center [75, 224] width 81 height 18
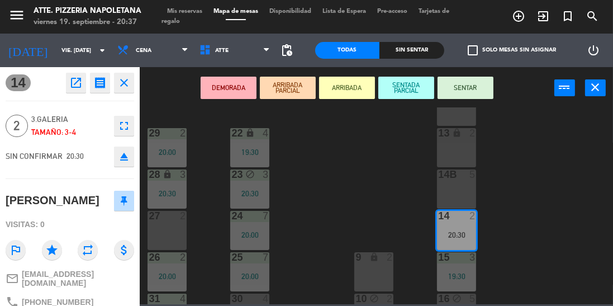
click at [461, 88] on button "SENTAR" at bounding box center [465, 88] width 56 height 22
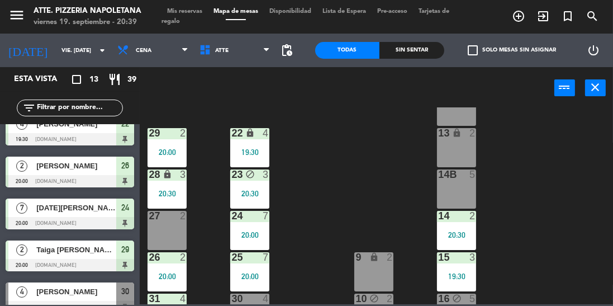
scroll to position [101, 0]
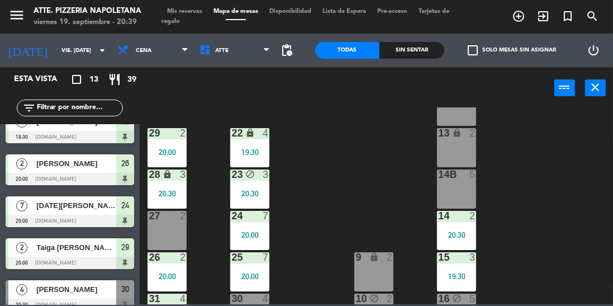
click at [174, 270] on div "26 2 20:00" at bounding box center [167, 271] width 39 height 39
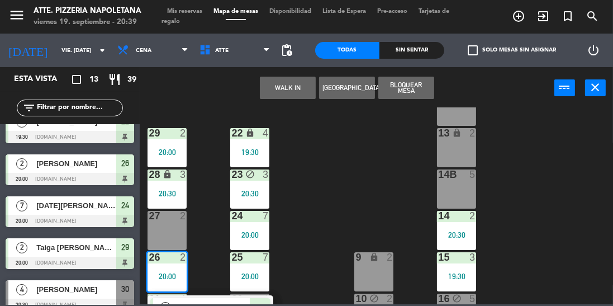
click at [164, 244] on div "27 2" at bounding box center [167, 230] width 39 height 39
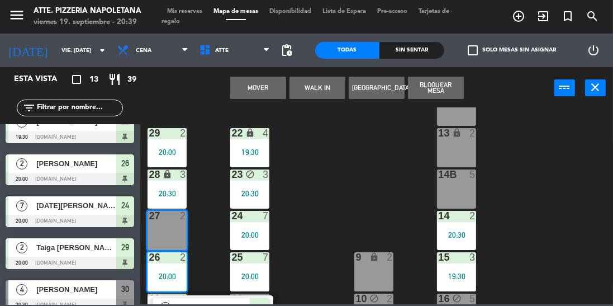
click at [275, 85] on button "Mover" at bounding box center [258, 88] width 56 height 22
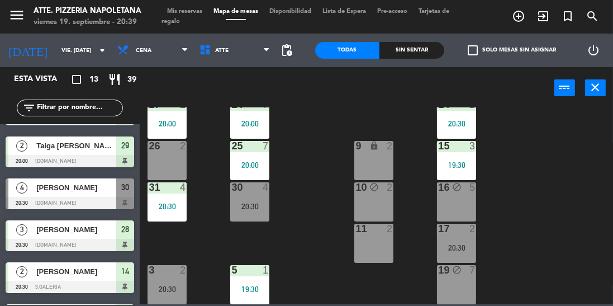
scroll to position [235, 0]
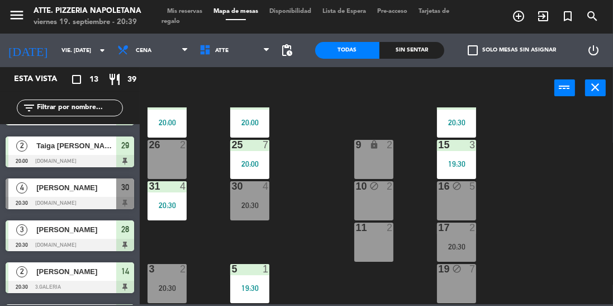
click at [464, 235] on div "17 2 20:30" at bounding box center [456, 241] width 39 height 39
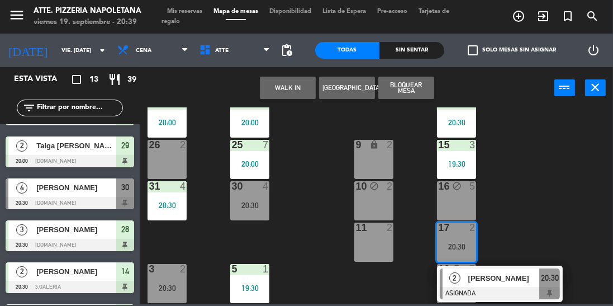
click at [530, 215] on div "43 block 4 42 lock 4 41B lock 4 44 block 2 40 lock 2 12 lock 2 13 lock 2 29 2 2…" at bounding box center [379, 205] width 467 height 197
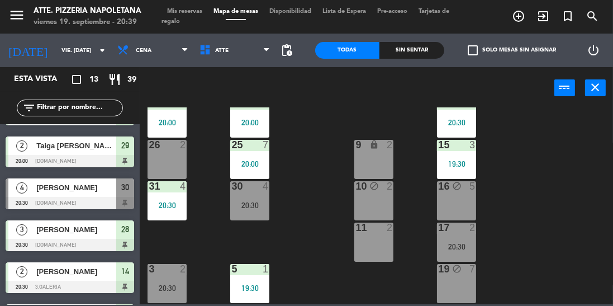
click at [468, 121] on div "20:30" at bounding box center [456, 122] width 39 height 8
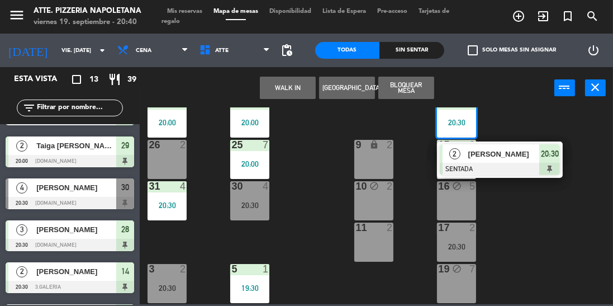
click at [459, 284] on div "19 block 7" at bounding box center [456, 283] width 39 height 39
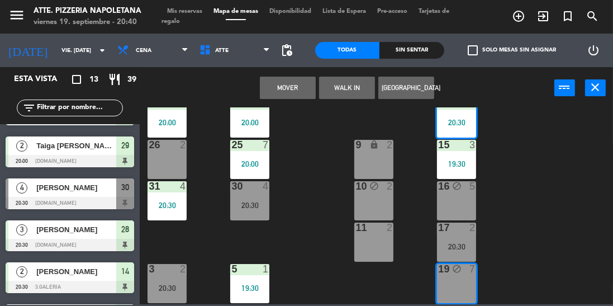
click at [278, 87] on button "Mover" at bounding box center [288, 88] width 56 height 22
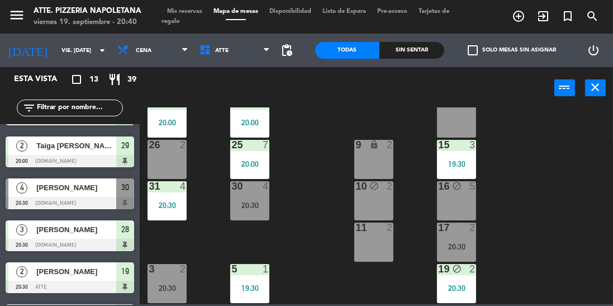
click at [455, 238] on div "17 2 20:30" at bounding box center [456, 241] width 39 height 39
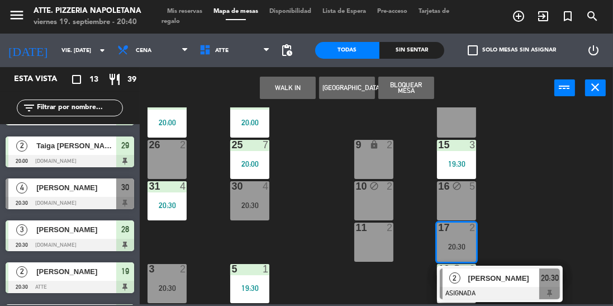
click at [460, 129] on div "14 4" at bounding box center [456, 117] width 39 height 39
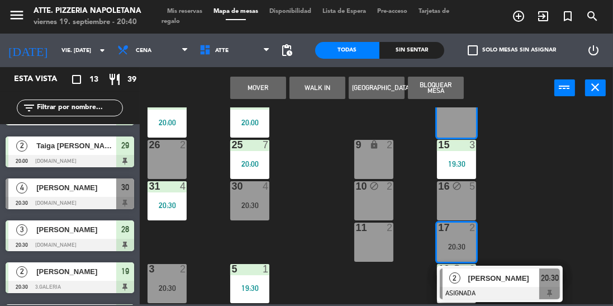
click at [275, 93] on button "Mover" at bounding box center [258, 88] width 56 height 22
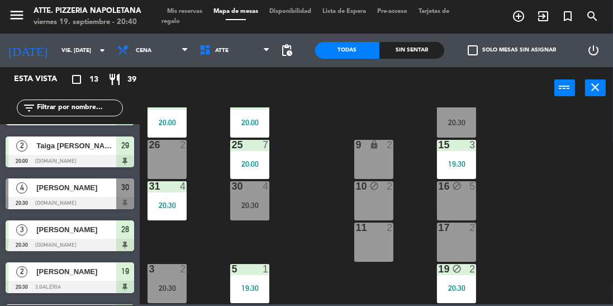
click at [533, 194] on div "43 block 4 42 lock 4 41B lock 4 44 block 2 40 lock 2 12 lock 2 13 lock 2 29 2 2…" at bounding box center [379, 205] width 467 height 197
click at [461, 287] on div "20:30" at bounding box center [456, 288] width 39 height 8
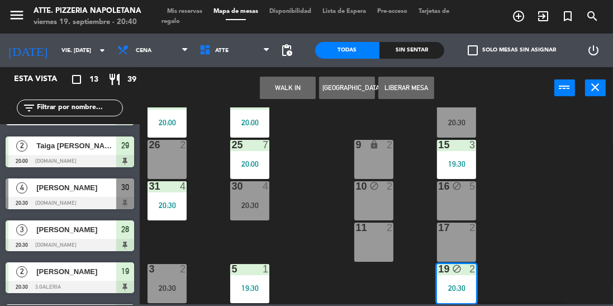
click at [458, 237] on div "17 2" at bounding box center [456, 241] width 39 height 39
click at [295, 85] on button "Mover" at bounding box center [288, 88] width 56 height 22
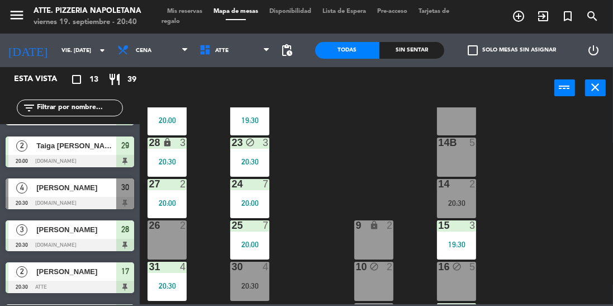
scroll to position [148, 0]
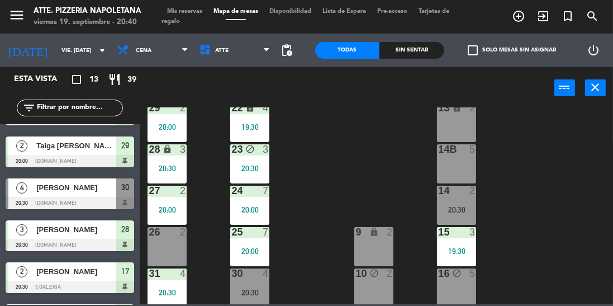
click at [459, 199] on div "14 2 20:30" at bounding box center [456, 204] width 39 height 39
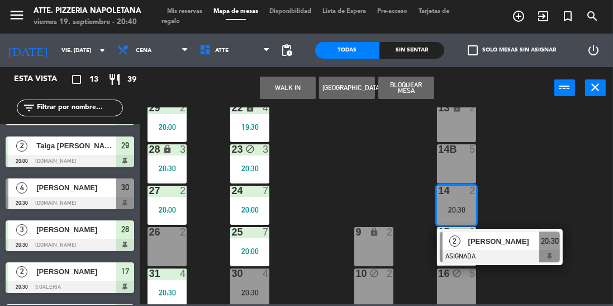
click at [458, 158] on div "14B 5" at bounding box center [456, 163] width 39 height 39
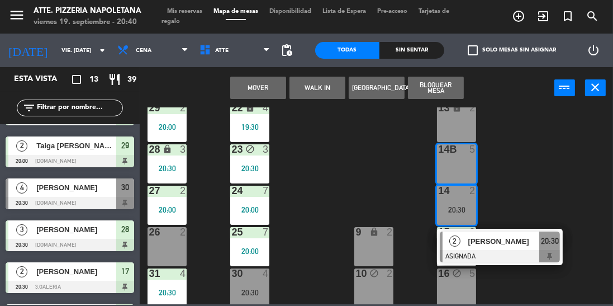
click at [459, 201] on div "14 2 20:30" at bounding box center [456, 204] width 39 height 39
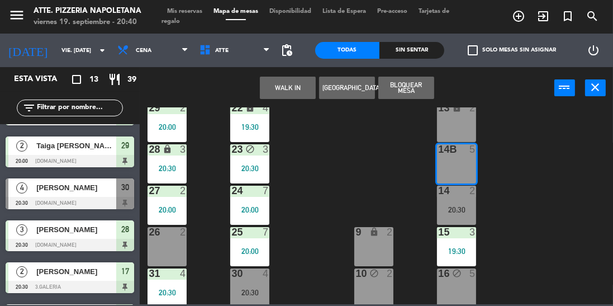
click at [467, 164] on div "14B 5" at bounding box center [456, 163] width 39 height 39
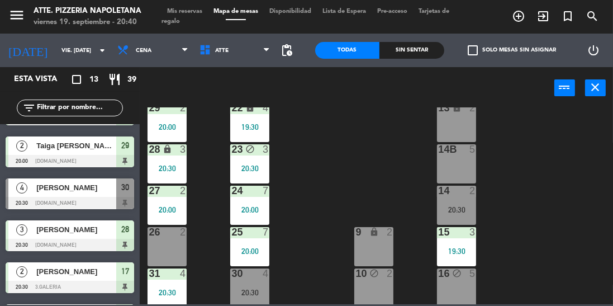
click at [465, 134] on div "13 lock 2" at bounding box center [456, 122] width 39 height 39
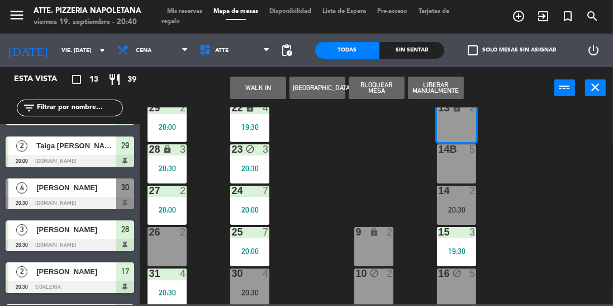
click at [304, 153] on div "43 block 4 42 lock 4 41B lock 4 44 block 2 40 lock 2 12 lock 2 13 lock 2 29 2 2…" at bounding box center [379, 205] width 467 height 197
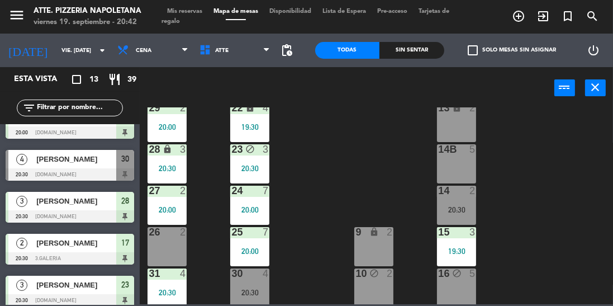
scroll to position [229, 0]
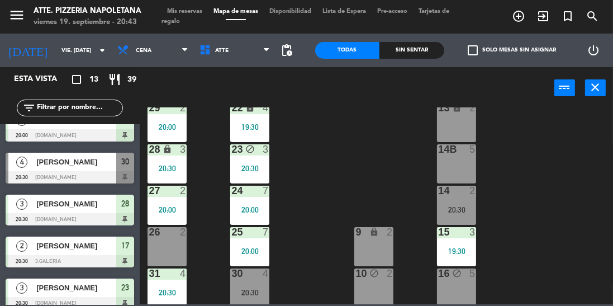
click at [104, 166] on span "[PERSON_NAME]" at bounding box center [76, 162] width 80 height 12
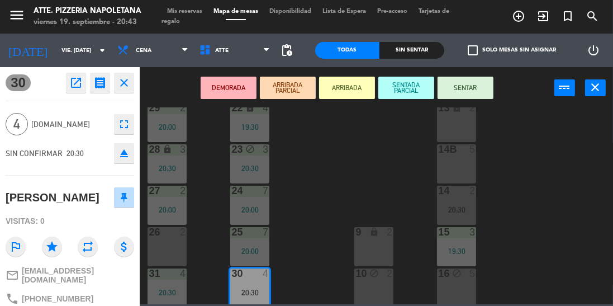
click at [238, 83] on button "DEMORADA" at bounding box center [229, 88] width 56 height 22
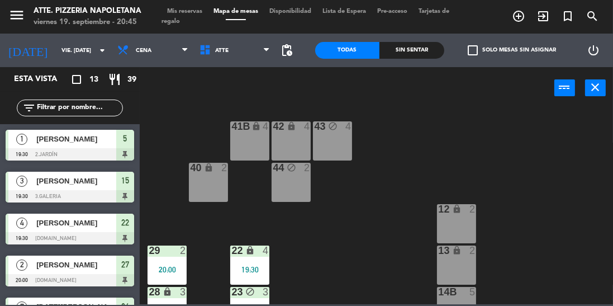
scroll to position [364, 0]
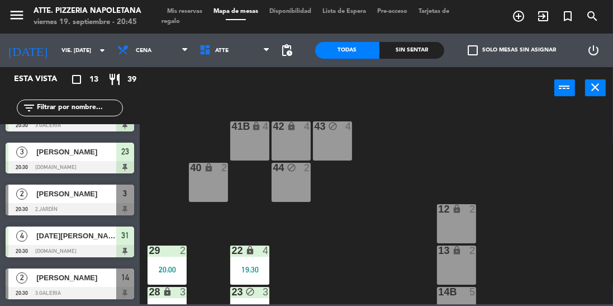
click at [168, 9] on span "Mis reservas" at bounding box center [184, 11] width 46 height 6
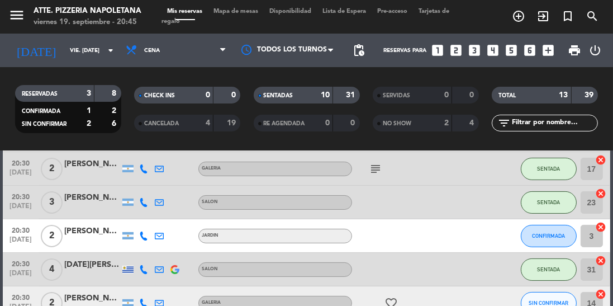
scroll to position [365, 0]
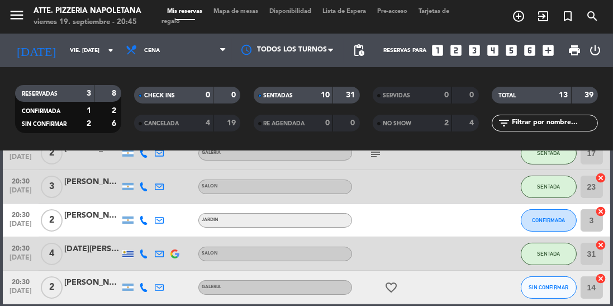
click at [225, 12] on span "Mapa de mesas" at bounding box center [236, 11] width 56 height 6
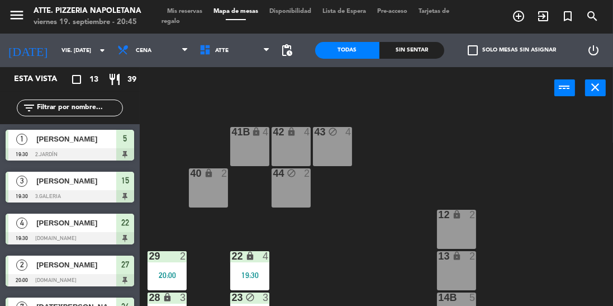
scroll to position [311, 0]
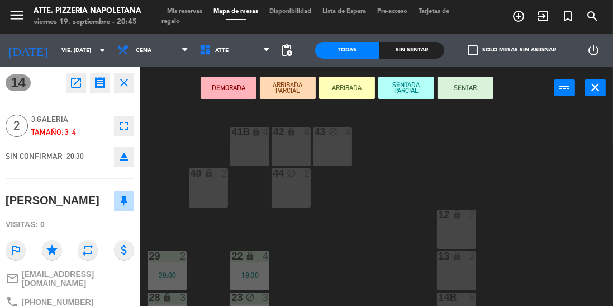
click at [483, 92] on button "SENTAR" at bounding box center [465, 88] width 56 height 22
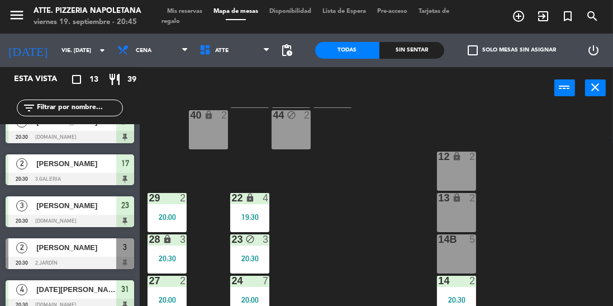
scroll to position [60, 0]
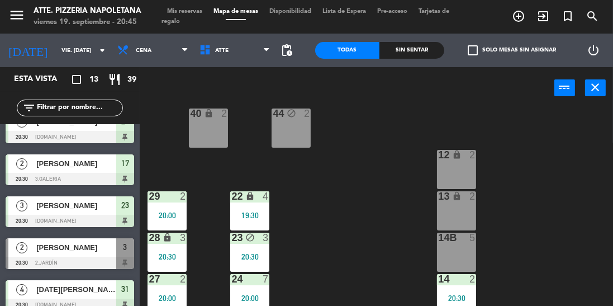
click at [456, 296] on div "20:30" at bounding box center [456, 298] width 39 height 8
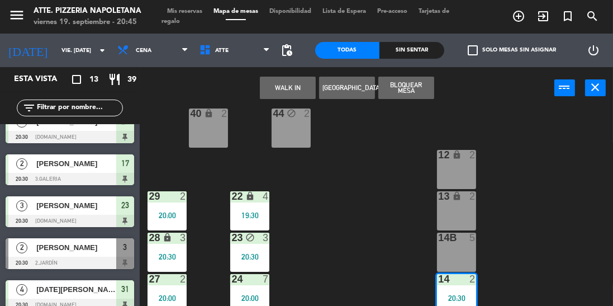
click at [457, 219] on div "13 lock 2" at bounding box center [456, 210] width 39 height 39
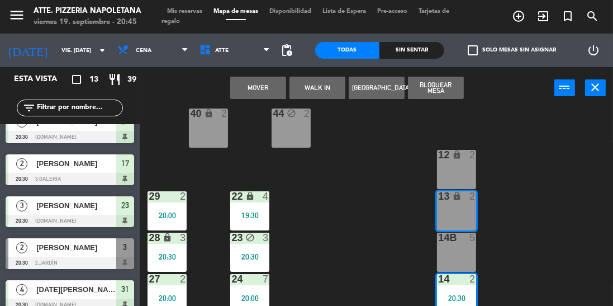
click at [263, 92] on button "Mover" at bounding box center [258, 88] width 56 height 22
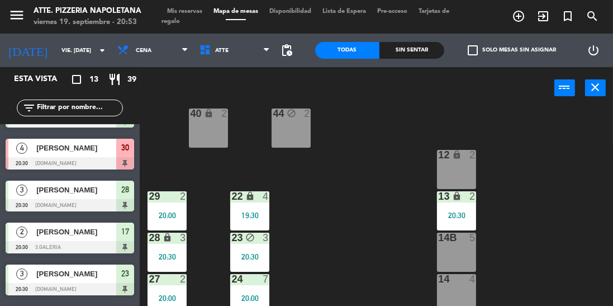
scroll to position [240, 0]
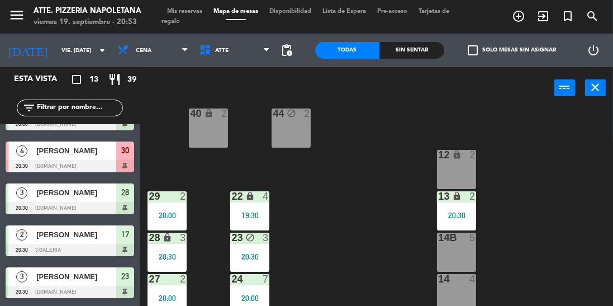
click at [97, 164] on div at bounding box center [70, 166] width 129 height 12
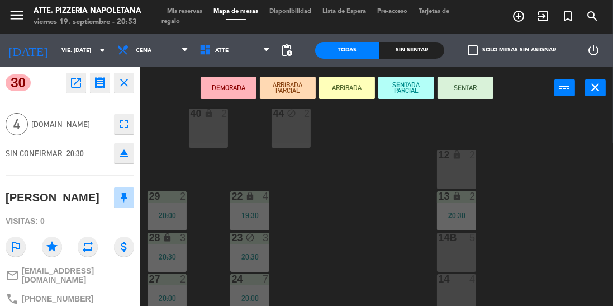
click at [479, 90] on button "SENTAR" at bounding box center [465, 88] width 56 height 22
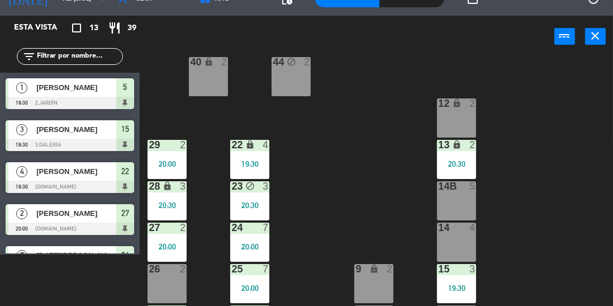
scroll to position [129, 0]
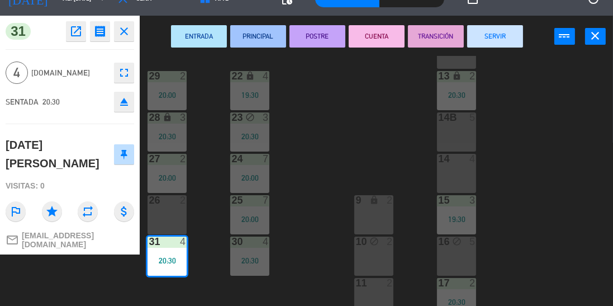
click at [316, 225] on div "43 block 4 42 lock 4 41B lock 4 44 block 2 40 lock 2 12 lock 2 13 lock 2 20:30 …" at bounding box center [379, 181] width 467 height 250
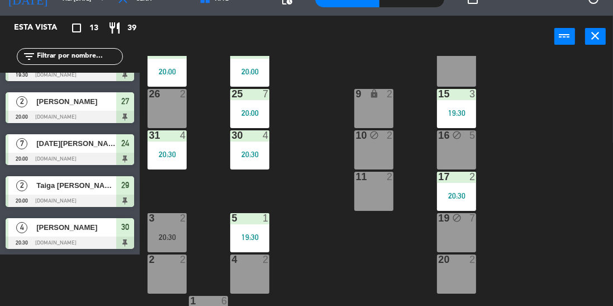
scroll to position [236, 0]
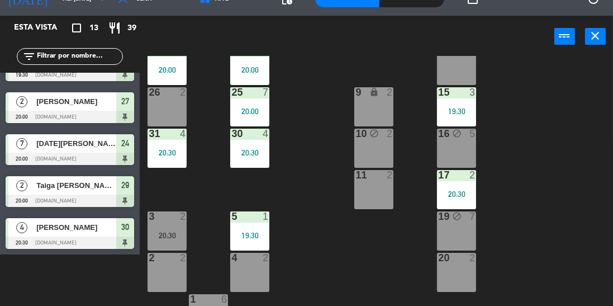
click at [254, 160] on div "30 4 20:30" at bounding box center [249, 148] width 39 height 39
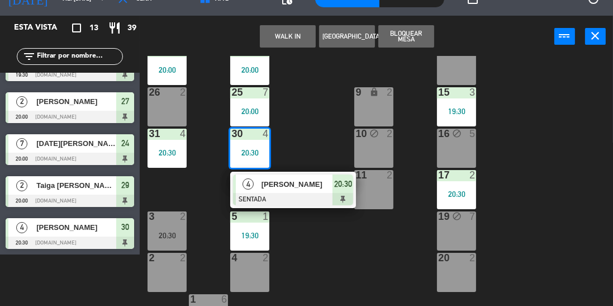
click at [318, 135] on div "43 block 4 42 lock 4 41B lock 4 44 block 2 40 lock 2 12 lock 2 13 lock 2 20:30 …" at bounding box center [379, 181] width 467 height 250
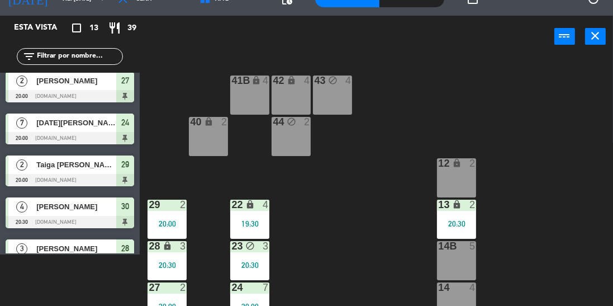
scroll to position [130, 0]
